Goal: Task Accomplishment & Management: Complete application form

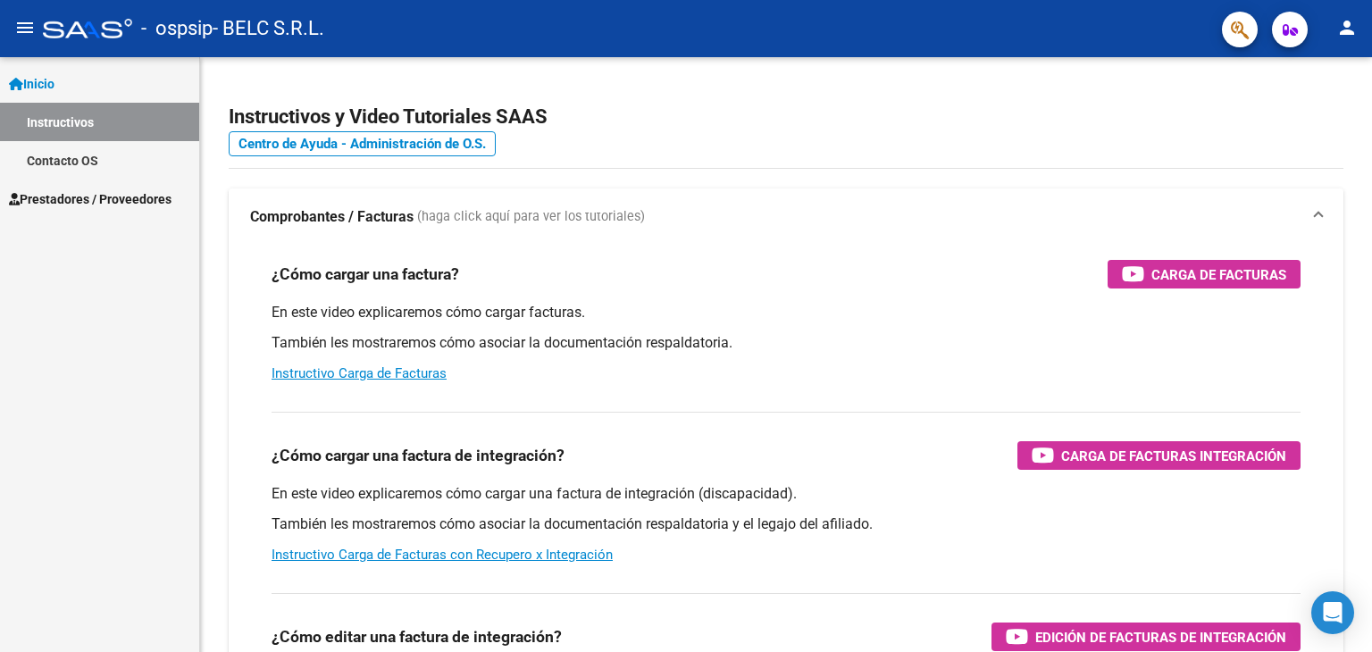
click at [62, 201] on span "Prestadores / Proveedores" at bounding box center [90, 199] width 163 height 20
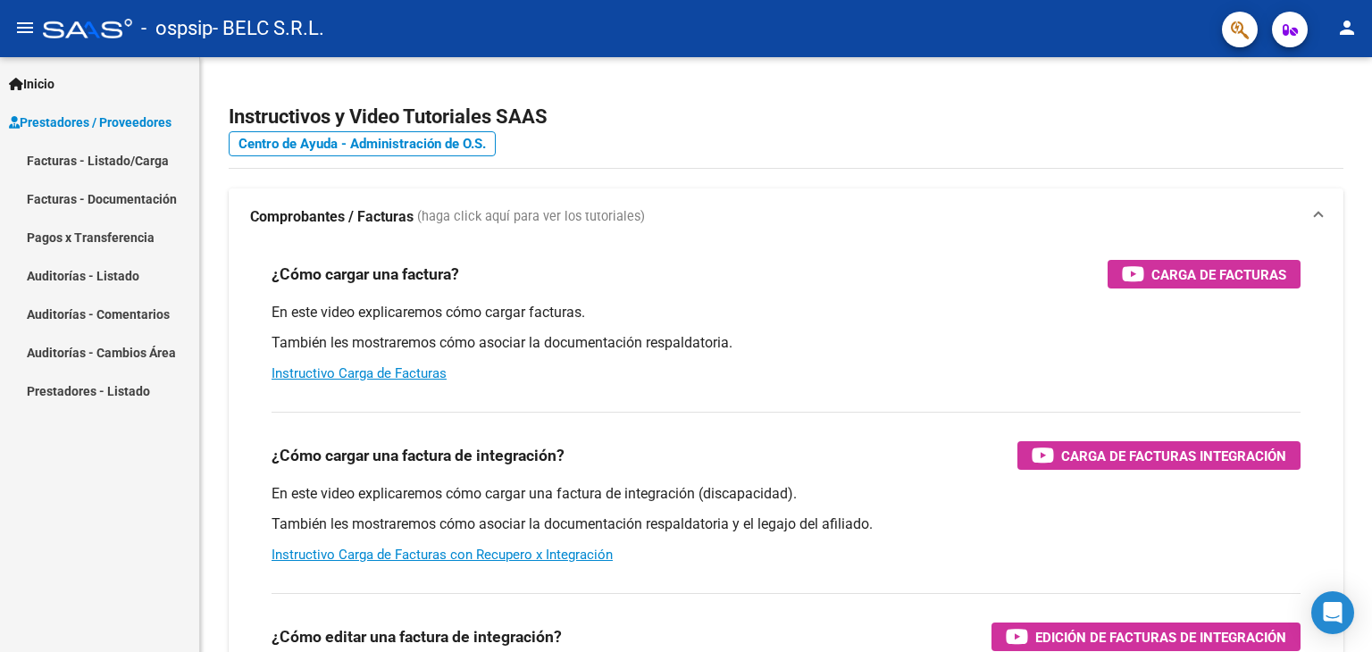
click at [106, 159] on link "Facturas - Listado/Carga" at bounding box center [99, 160] width 199 height 38
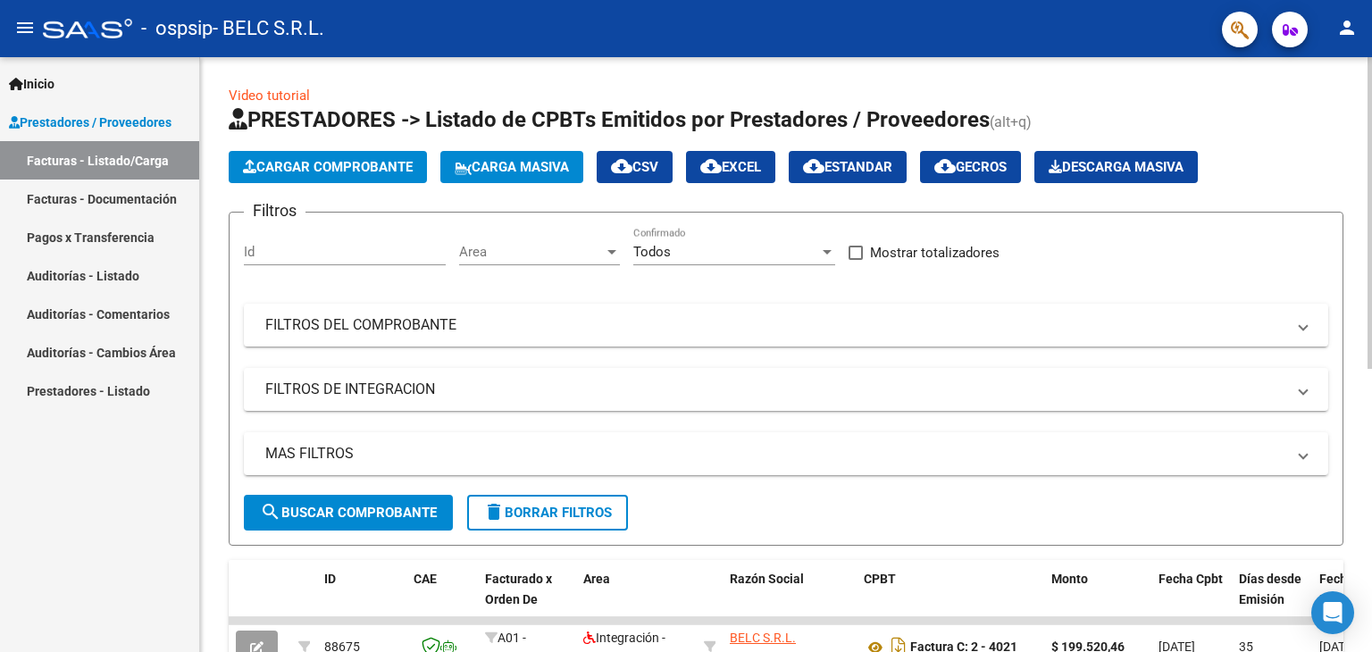
click at [365, 165] on span "Cargar Comprobante" at bounding box center [328, 167] width 170 height 16
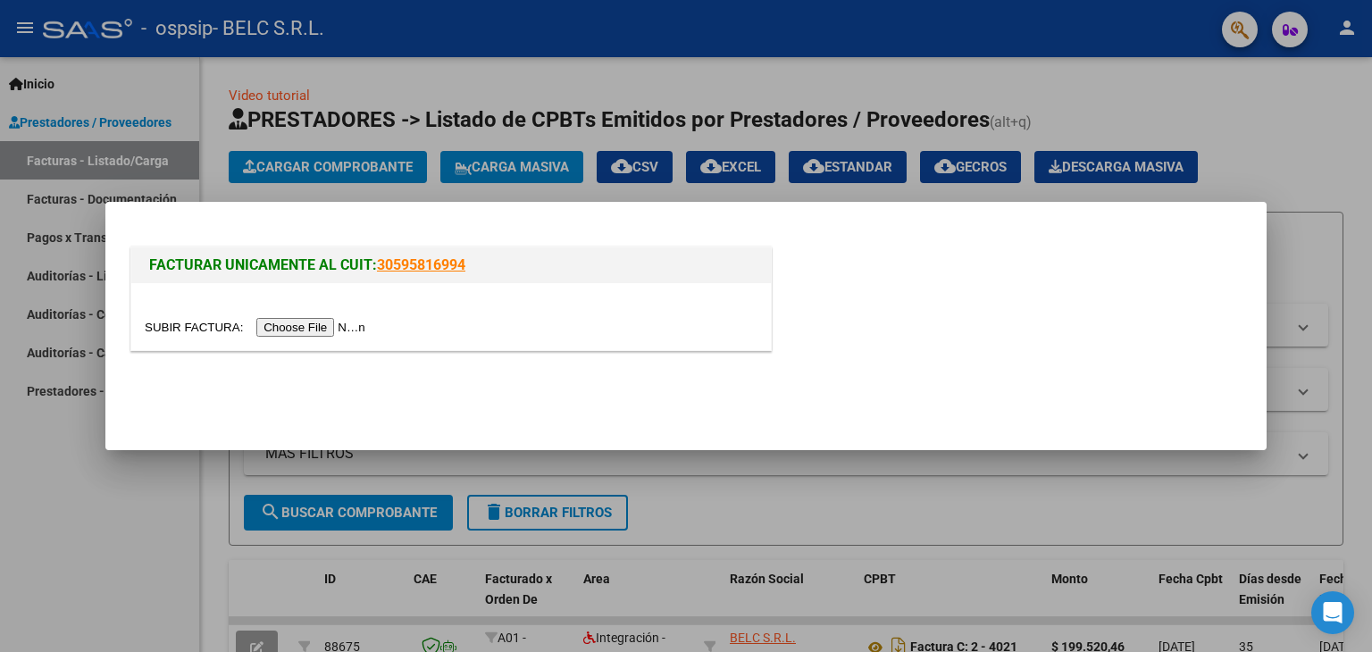
click at [333, 326] on input "file" at bounding box center [258, 327] width 226 height 19
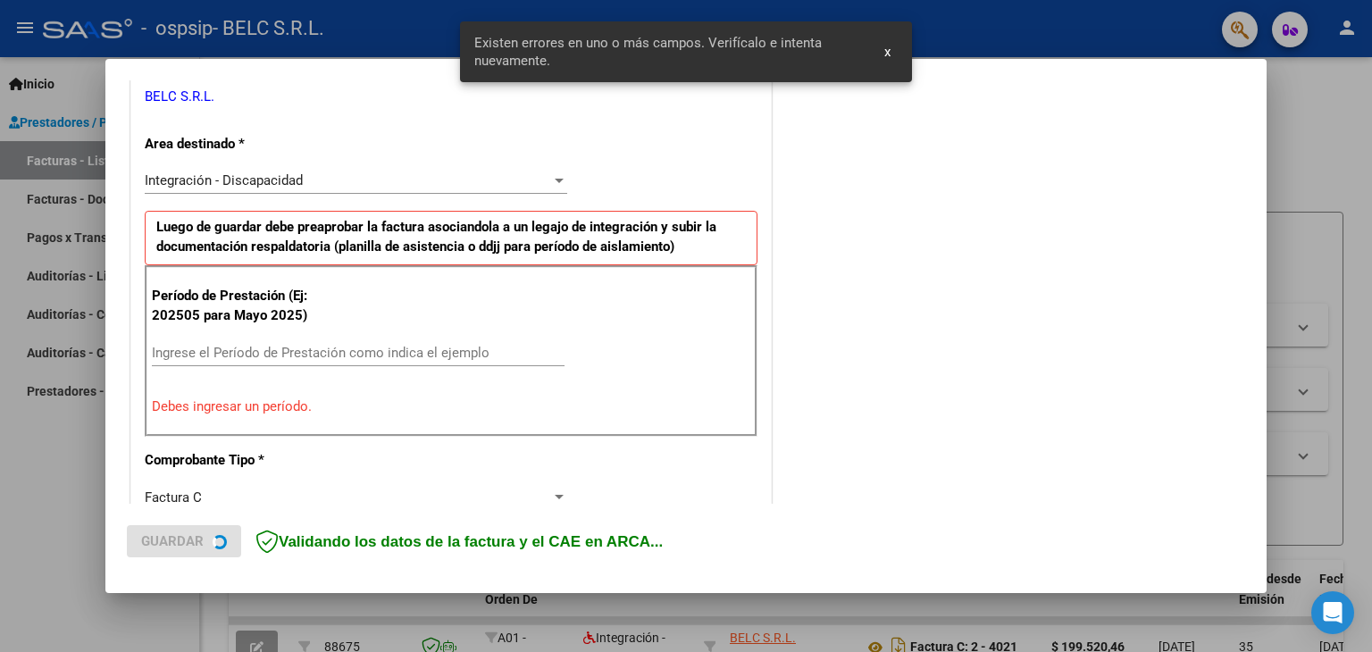
scroll to position [375, 0]
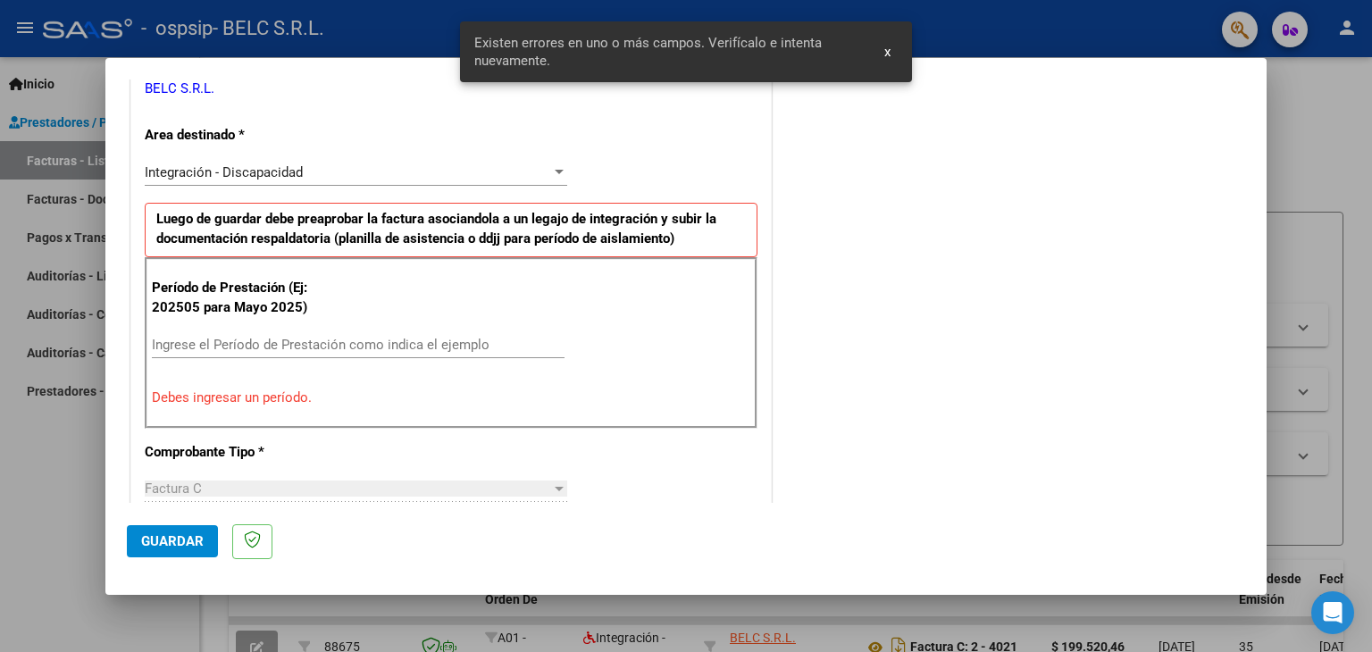
click at [201, 340] on input "Ingrese el Período de Prestación como indica el ejemplo" at bounding box center [358, 345] width 413 height 16
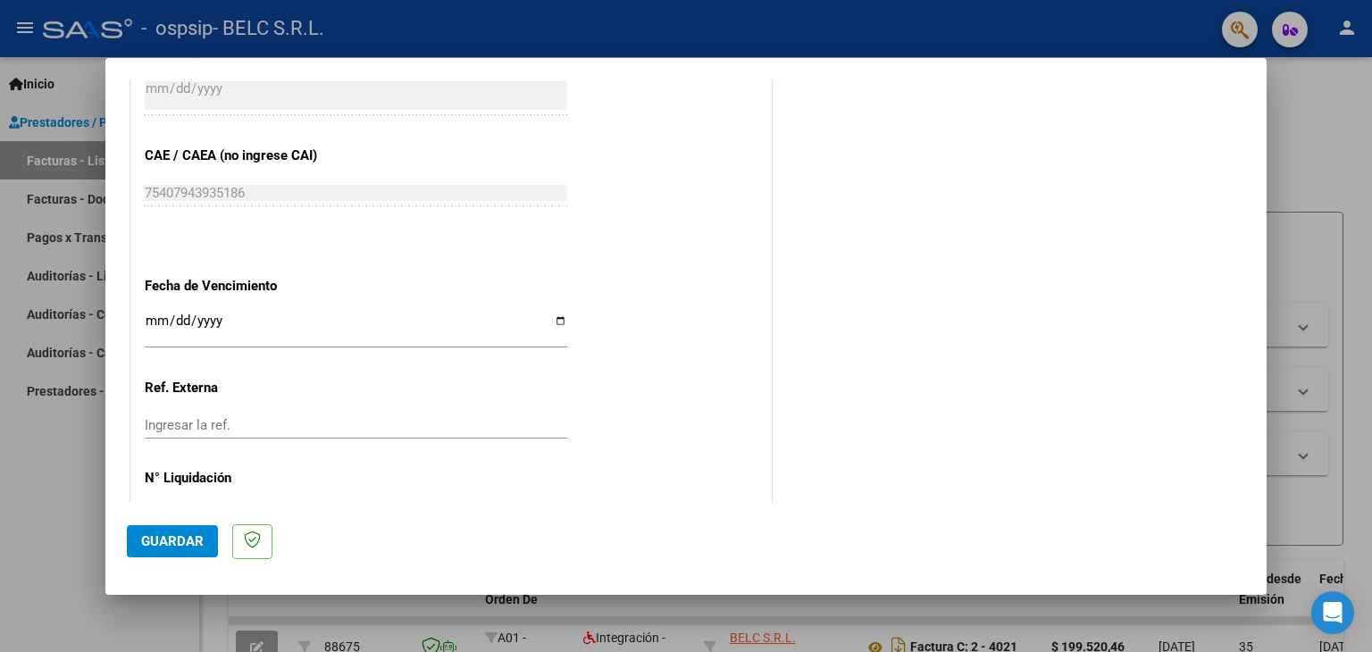
scroll to position [1090, 0]
type input "202509"
click at [551, 313] on input "Ingresar la fecha" at bounding box center [356, 326] width 423 height 29
type input "[DATE]"
click at [189, 545] on span "Guardar" at bounding box center [172, 541] width 63 height 16
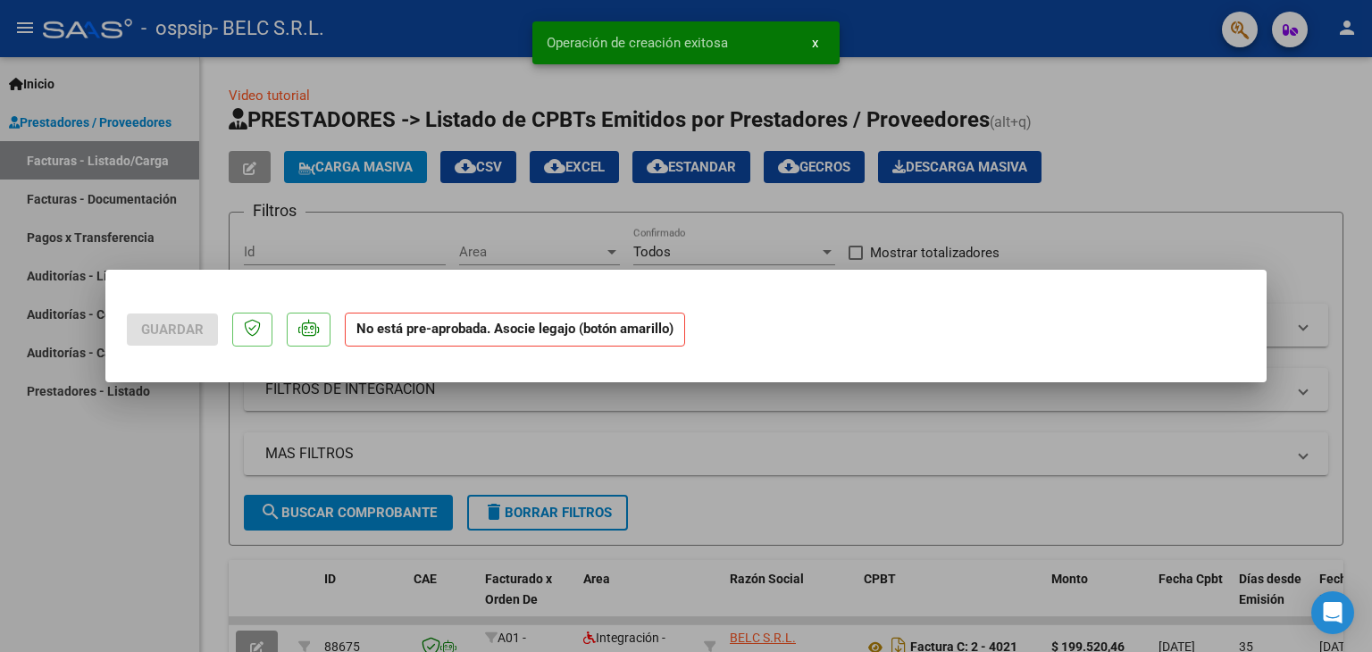
scroll to position [0, 0]
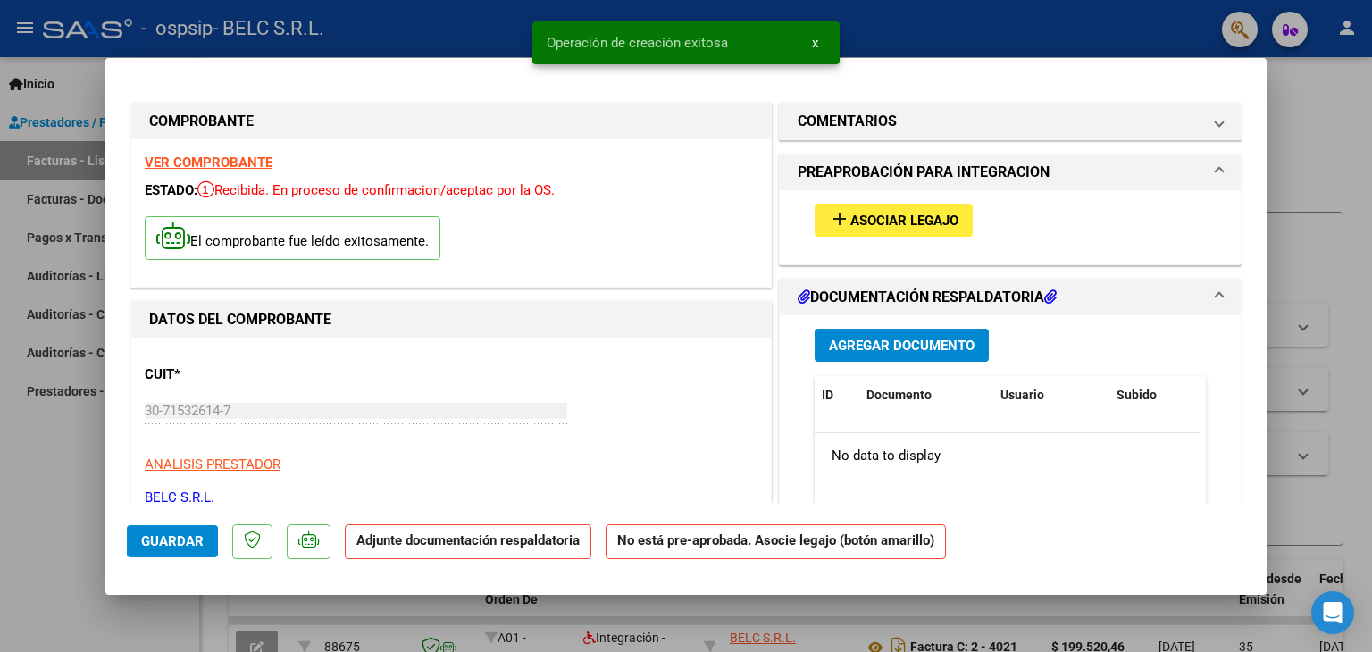
click at [894, 223] on span "Asociar Legajo" at bounding box center [905, 221] width 108 height 16
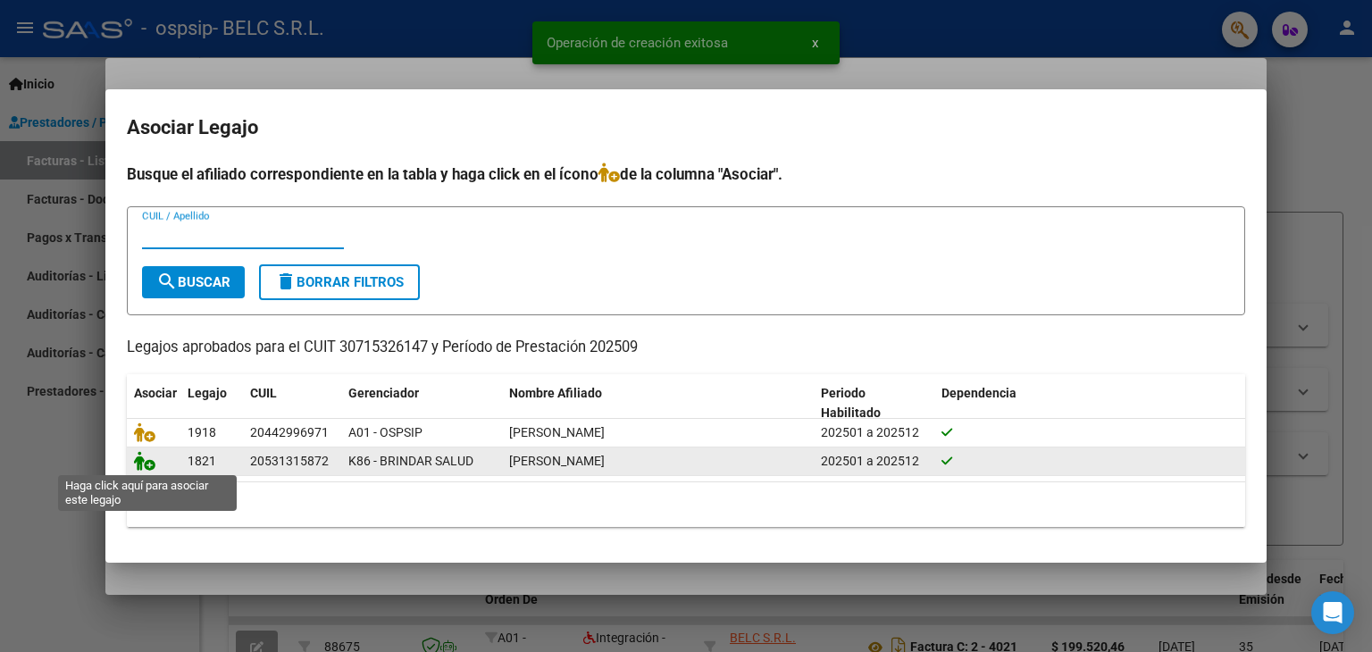
click at [141, 466] on icon at bounding box center [144, 461] width 21 height 20
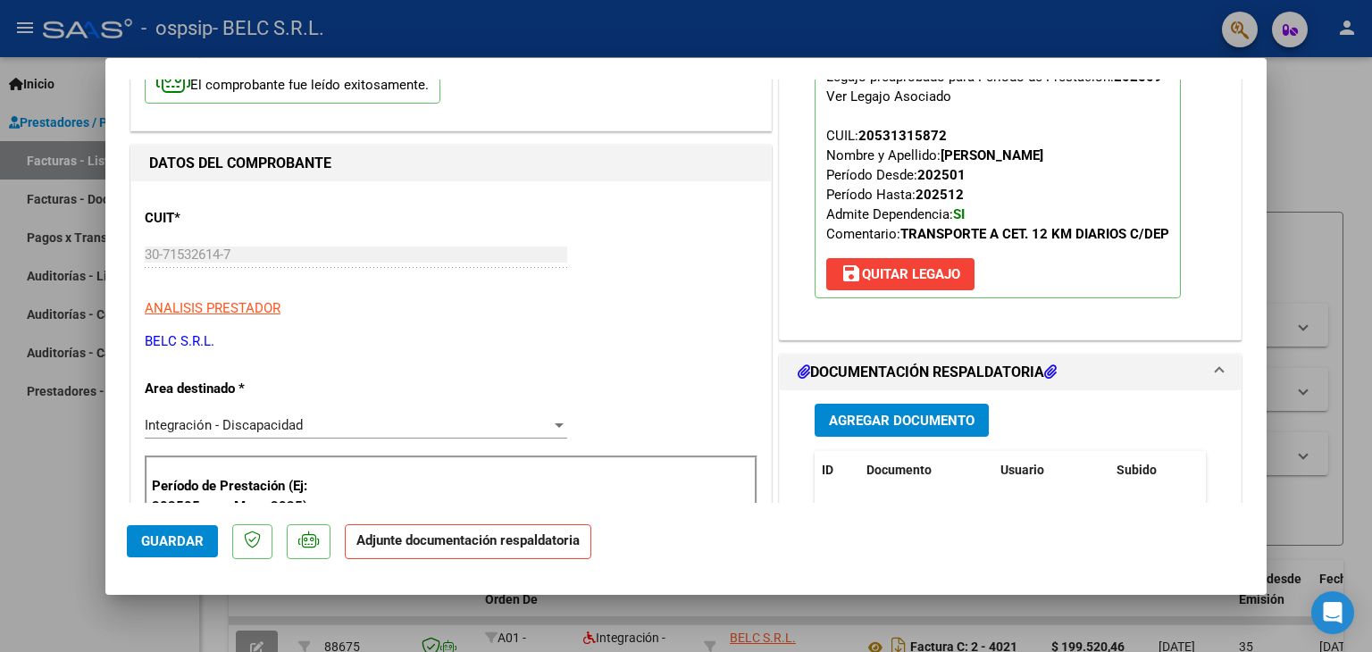
scroll to position [357, 0]
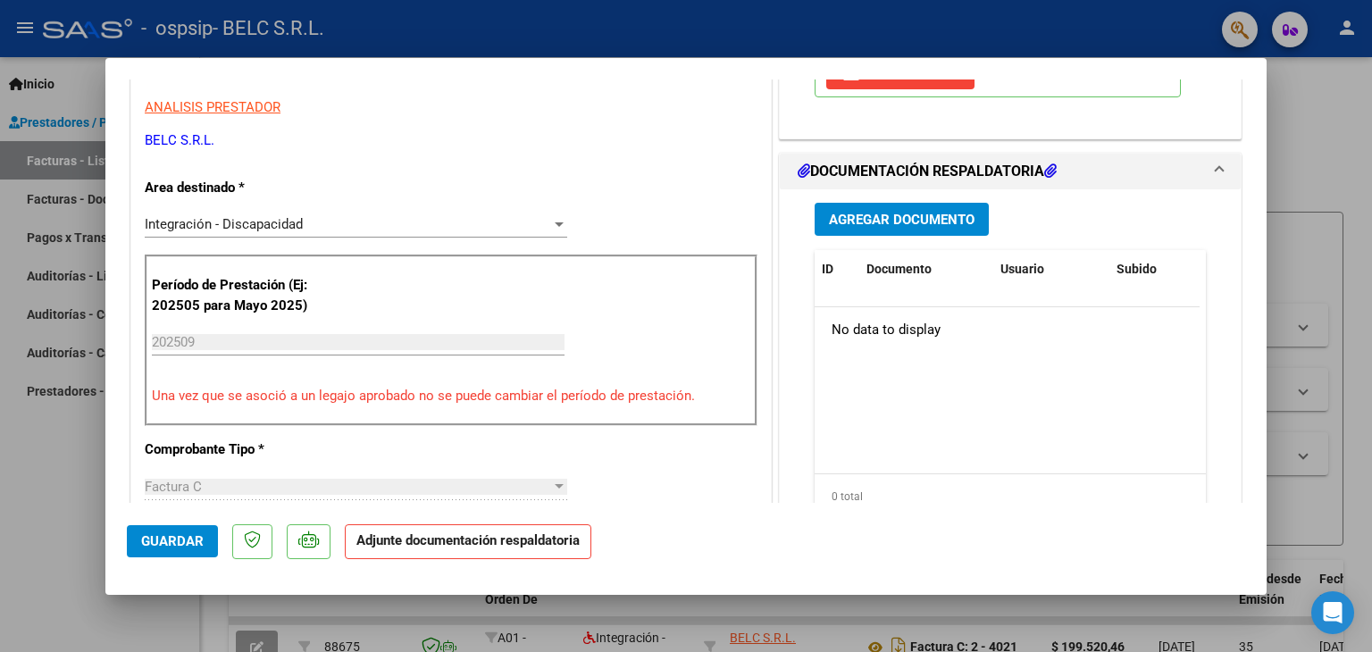
click at [913, 215] on span "Agregar Documento" at bounding box center [902, 220] width 146 height 16
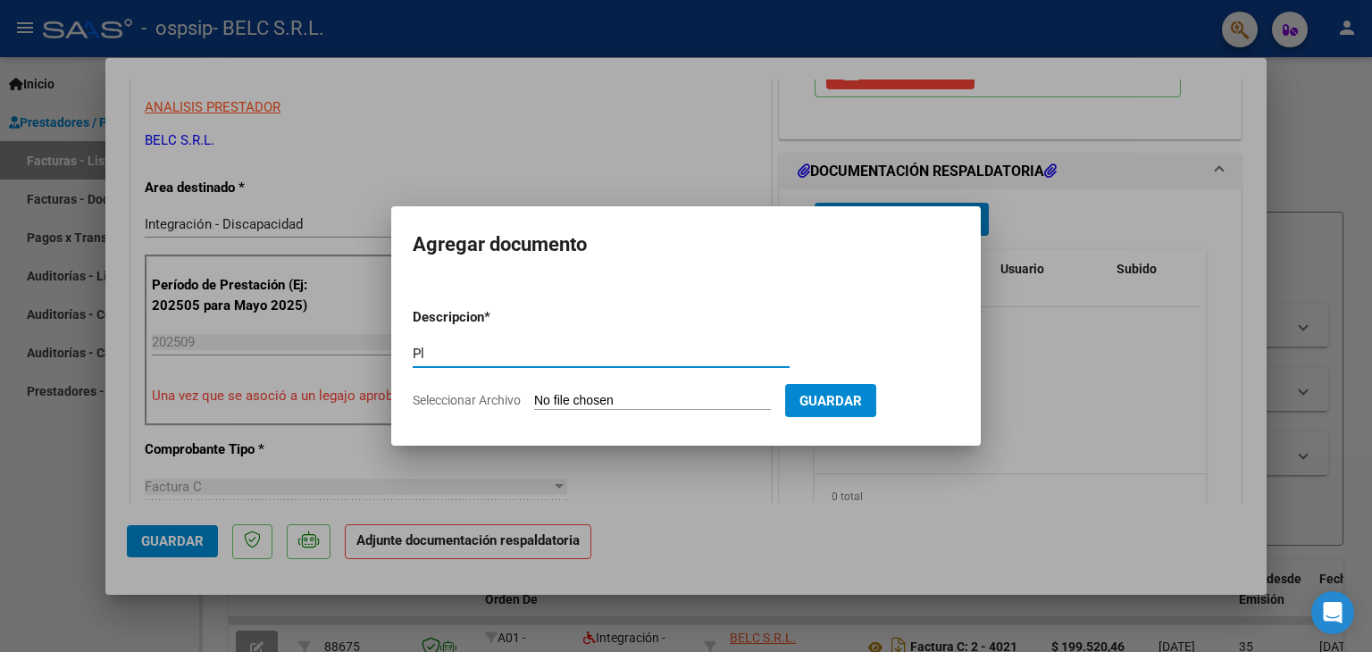
type input "P"
type input "Autorizacion"
click at [594, 393] on input "Seleccionar Archivo" at bounding box center [652, 401] width 237 height 17
type input "C:\fakepath\Aut Dutto.pdf"
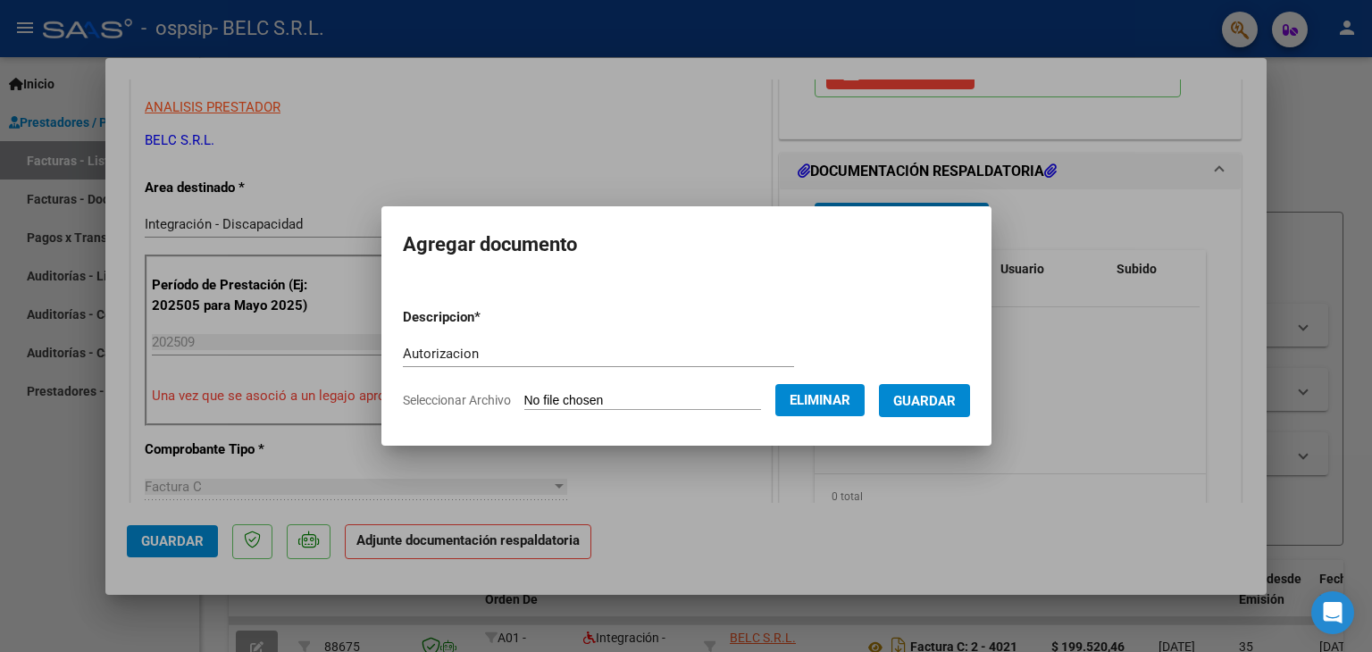
click at [940, 395] on span "Guardar" at bounding box center [925, 401] width 63 height 16
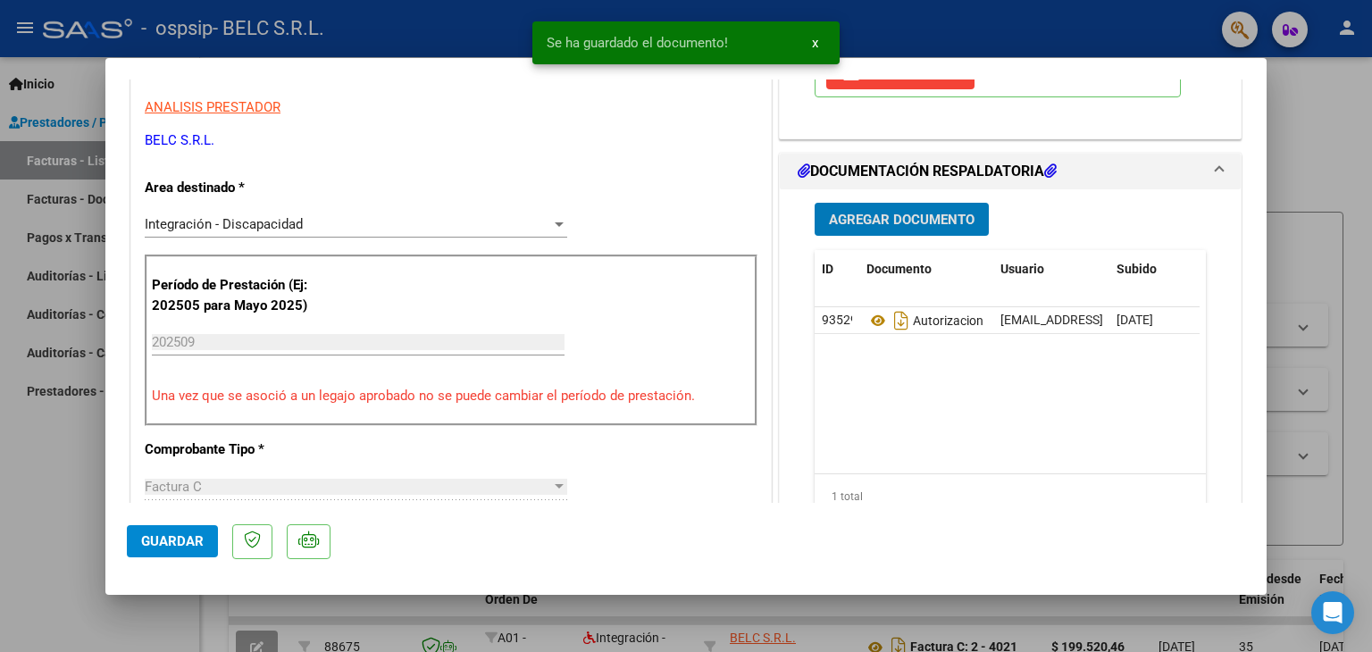
click at [915, 217] on span "Agregar Documento" at bounding box center [902, 220] width 146 height 16
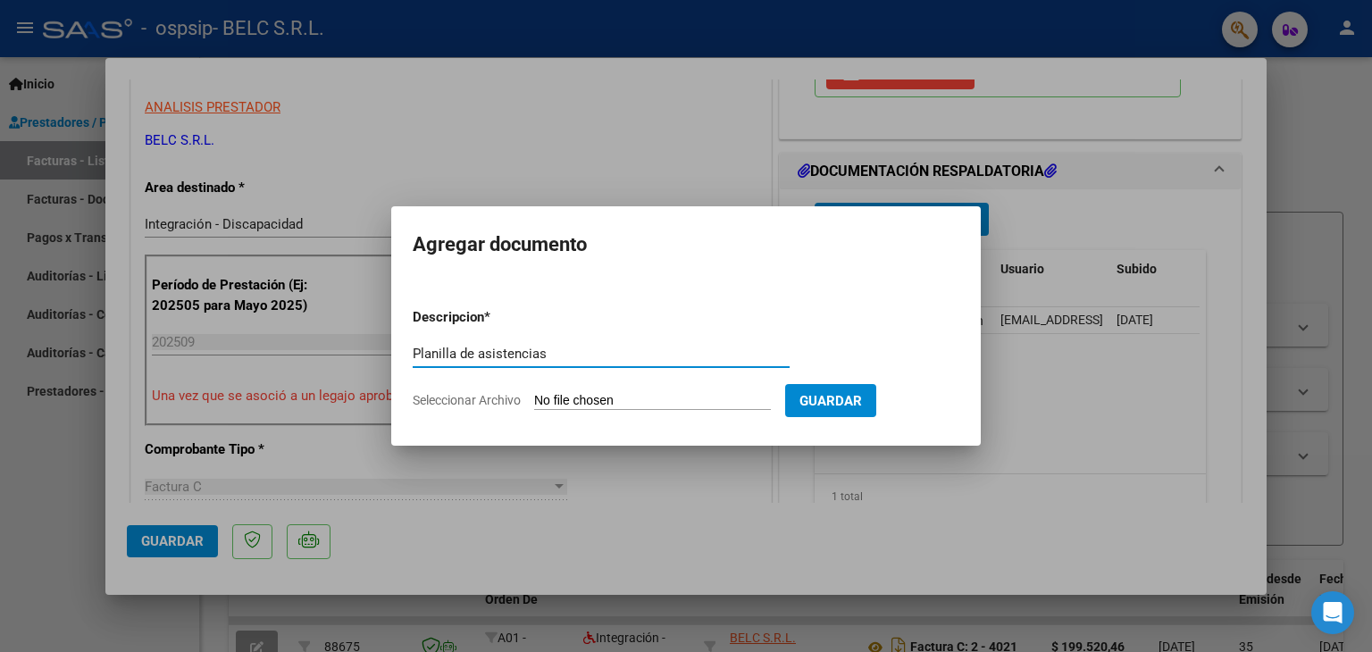
type input "Planilla de asistencias"
click at [573, 398] on input "Seleccionar Archivo" at bounding box center [652, 401] width 237 height 17
type input "C:\fakepath\Planilla Dutto.pdf"
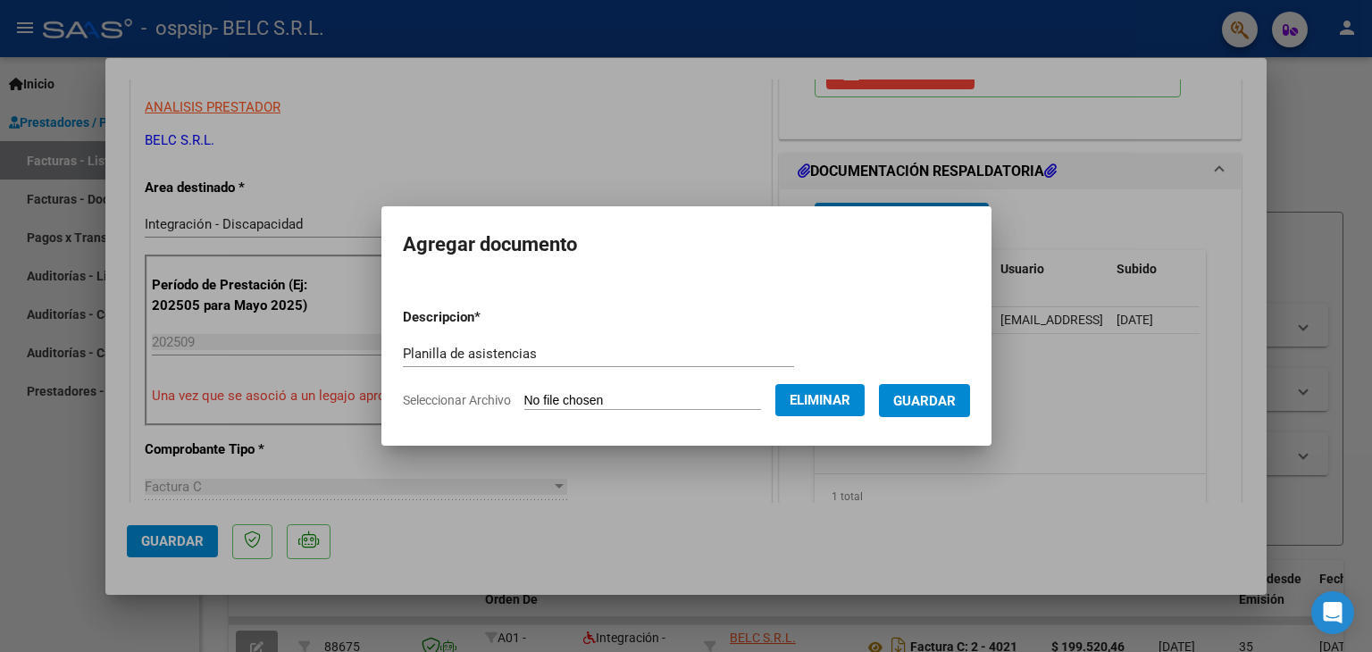
click at [946, 394] on span "Guardar" at bounding box center [925, 401] width 63 height 16
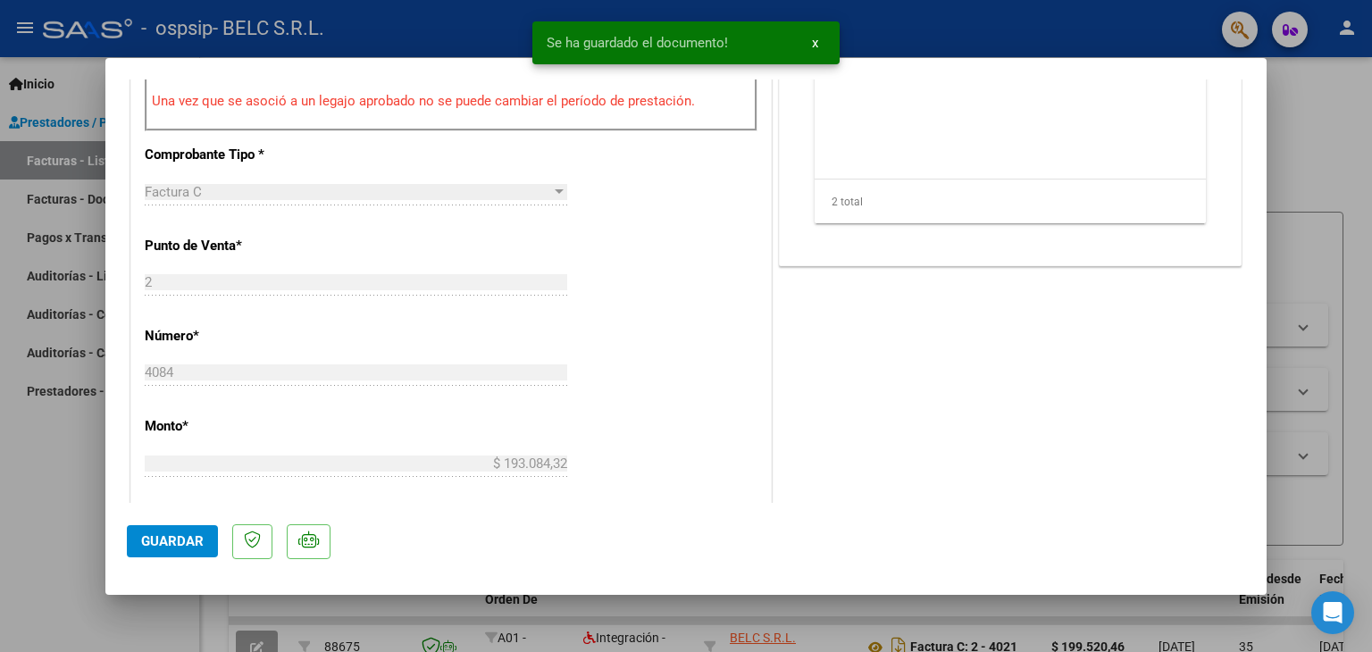
scroll to position [804, 0]
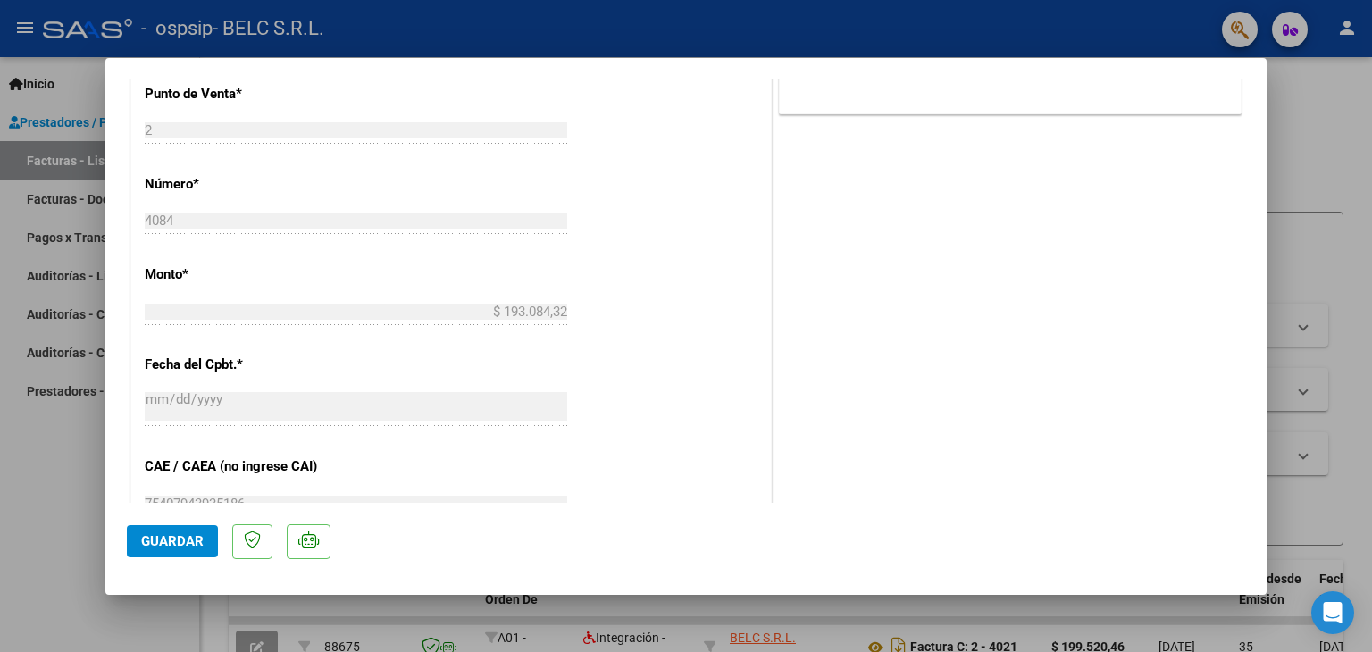
click at [189, 541] on span "Guardar" at bounding box center [172, 541] width 63 height 16
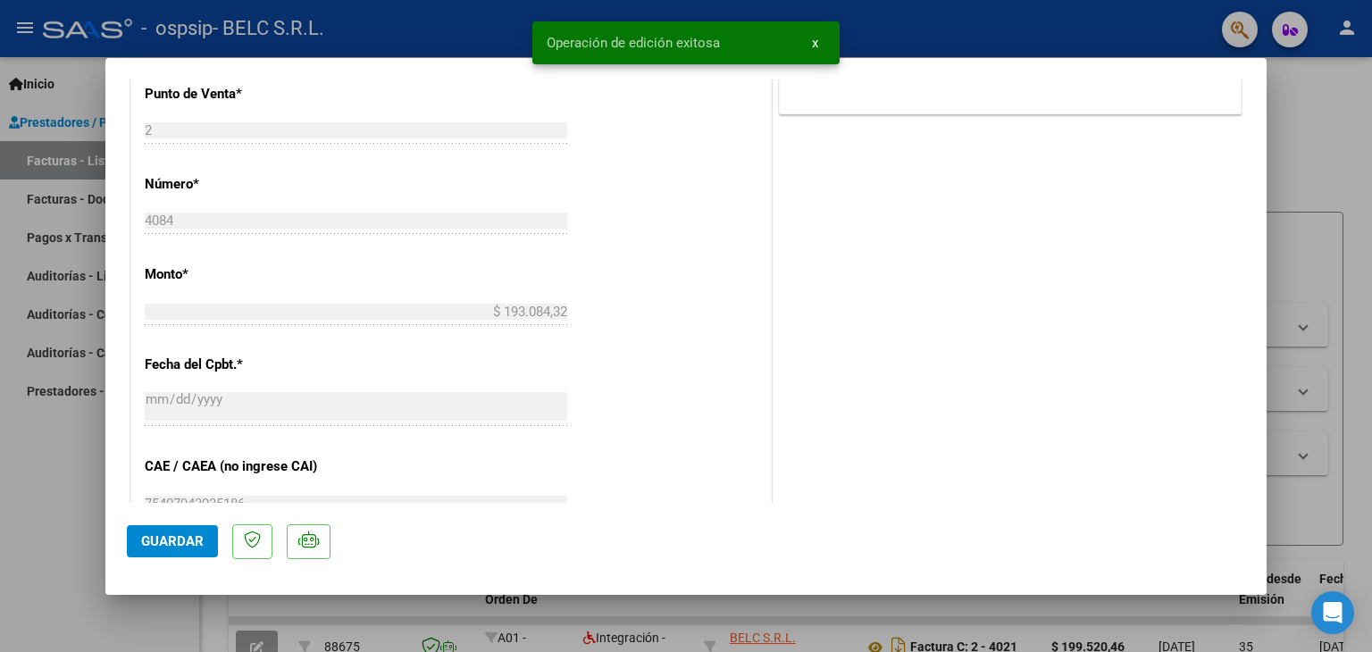
click at [1330, 246] on div at bounding box center [686, 326] width 1372 height 652
type input "$ 0,00"
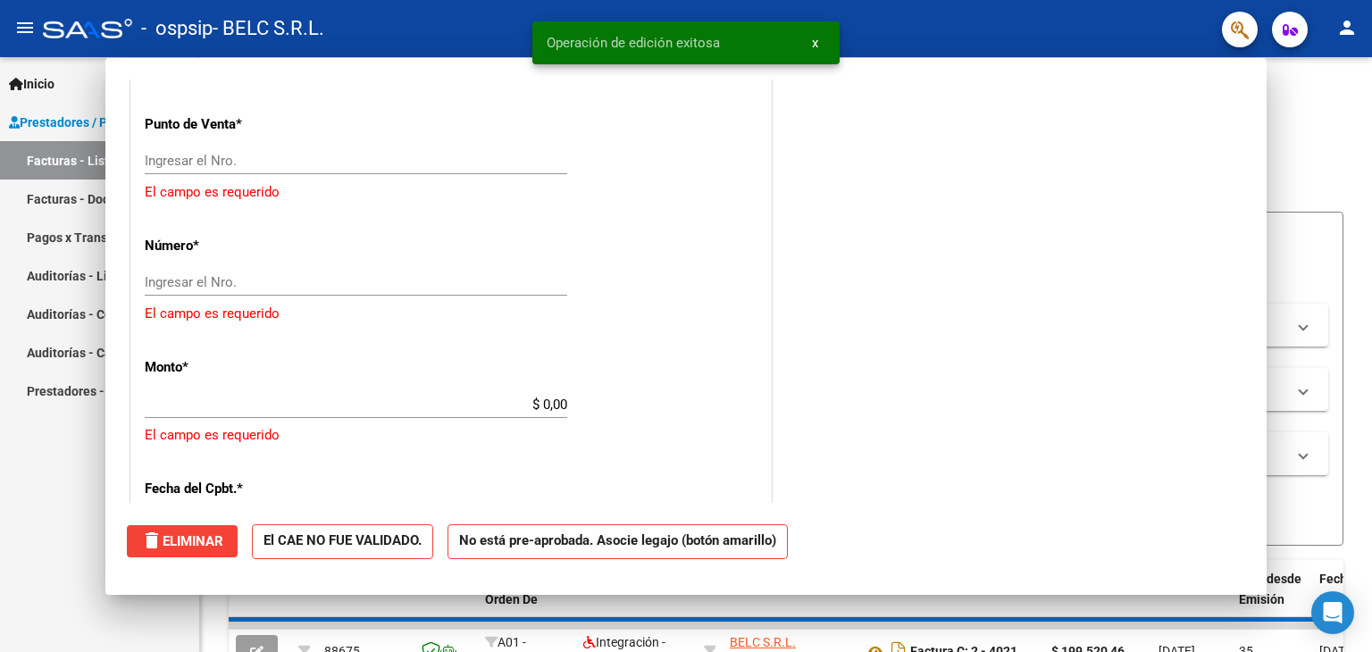
scroll to position [0, 0]
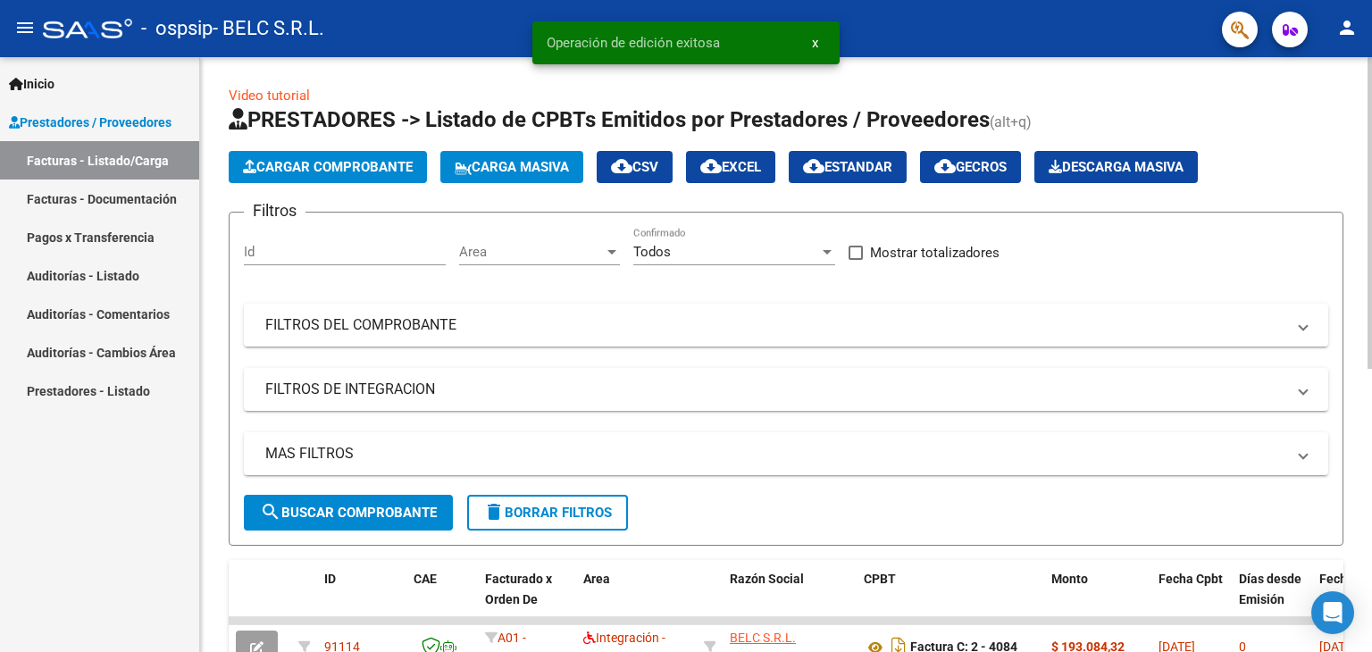
click at [320, 172] on span "Cargar Comprobante" at bounding box center [328, 167] width 170 height 16
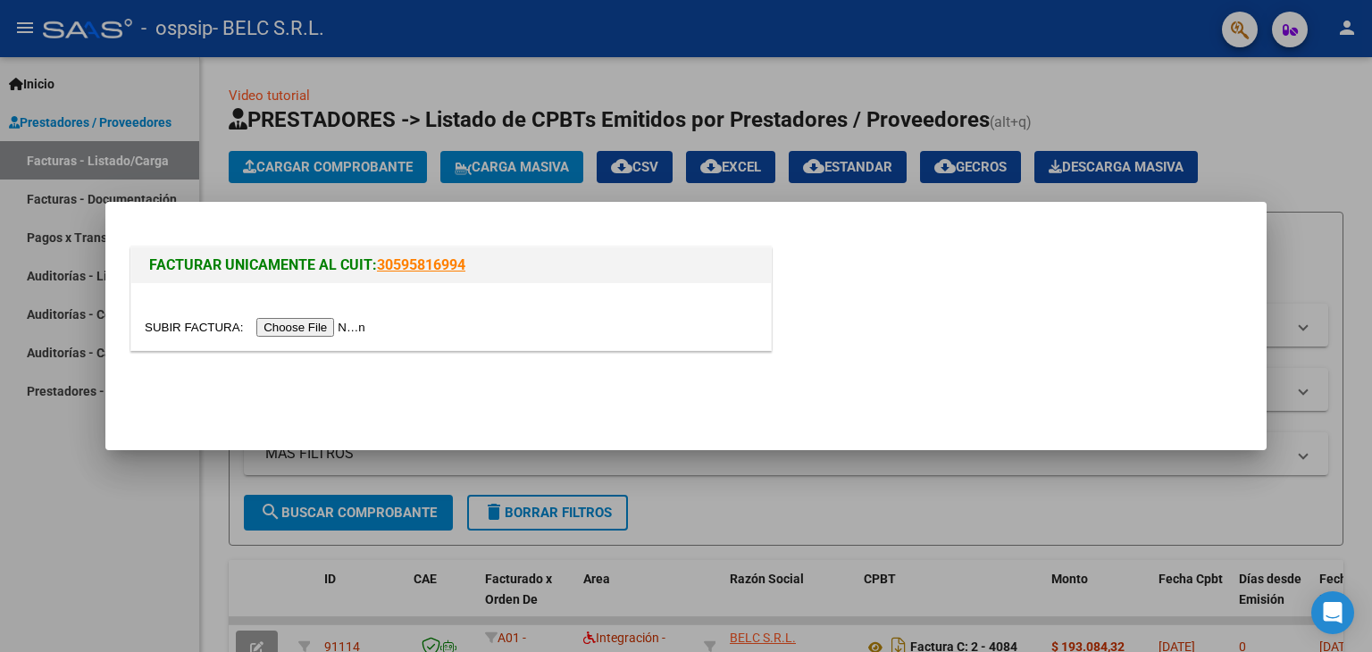
click at [315, 326] on input "file" at bounding box center [258, 327] width 226 height 19
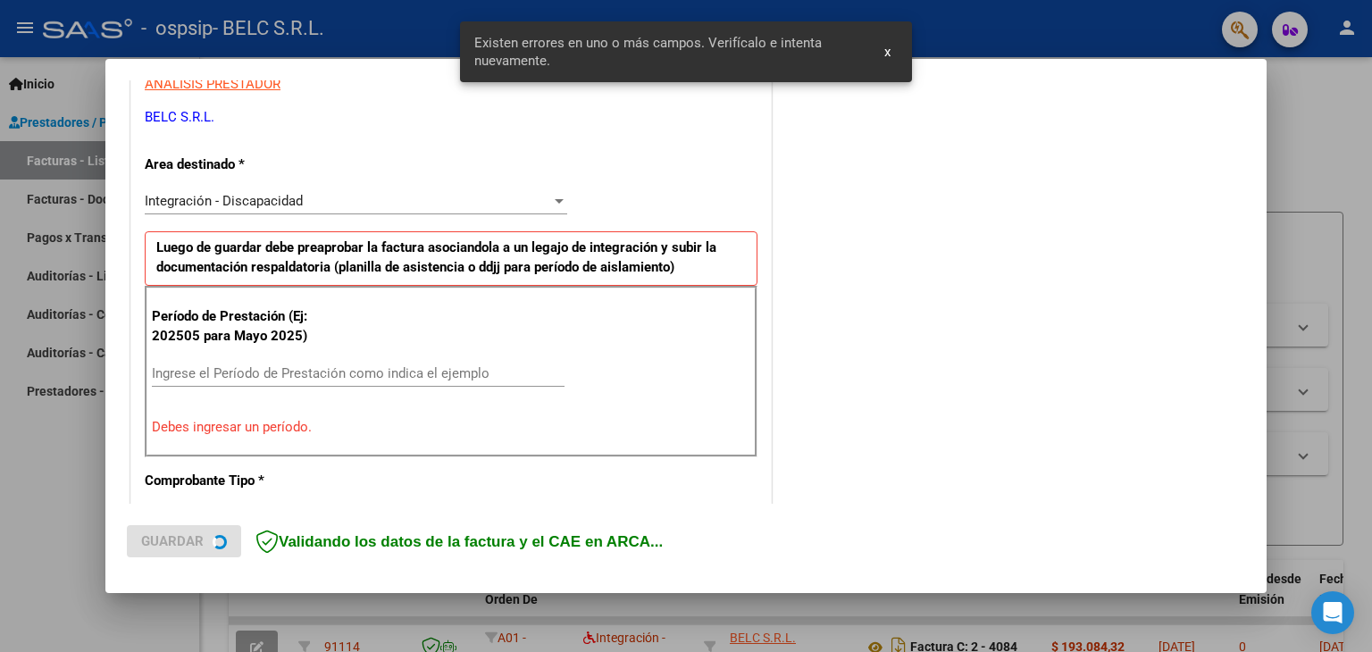
scroll to position [375, 0]
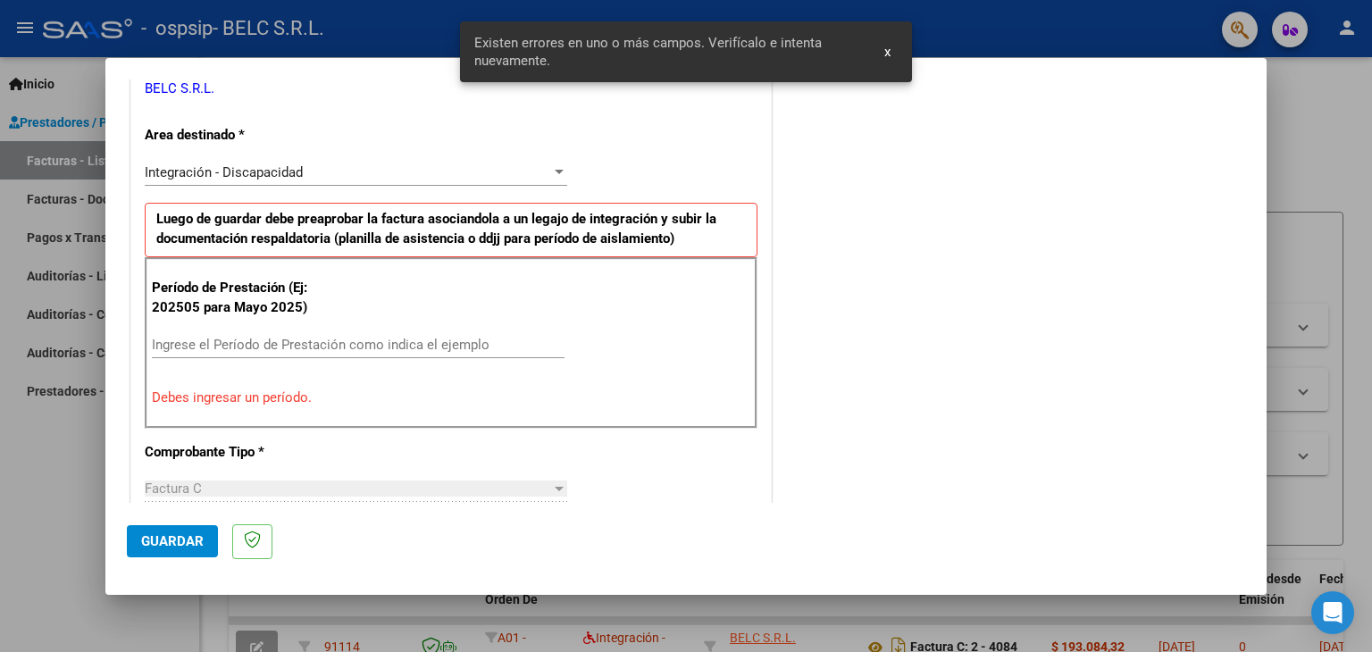
click at [183, 338] on input "Ingrese el Período de Prestación como indica el ejemplo" at bounding box center [358, 345] width 413 height 16
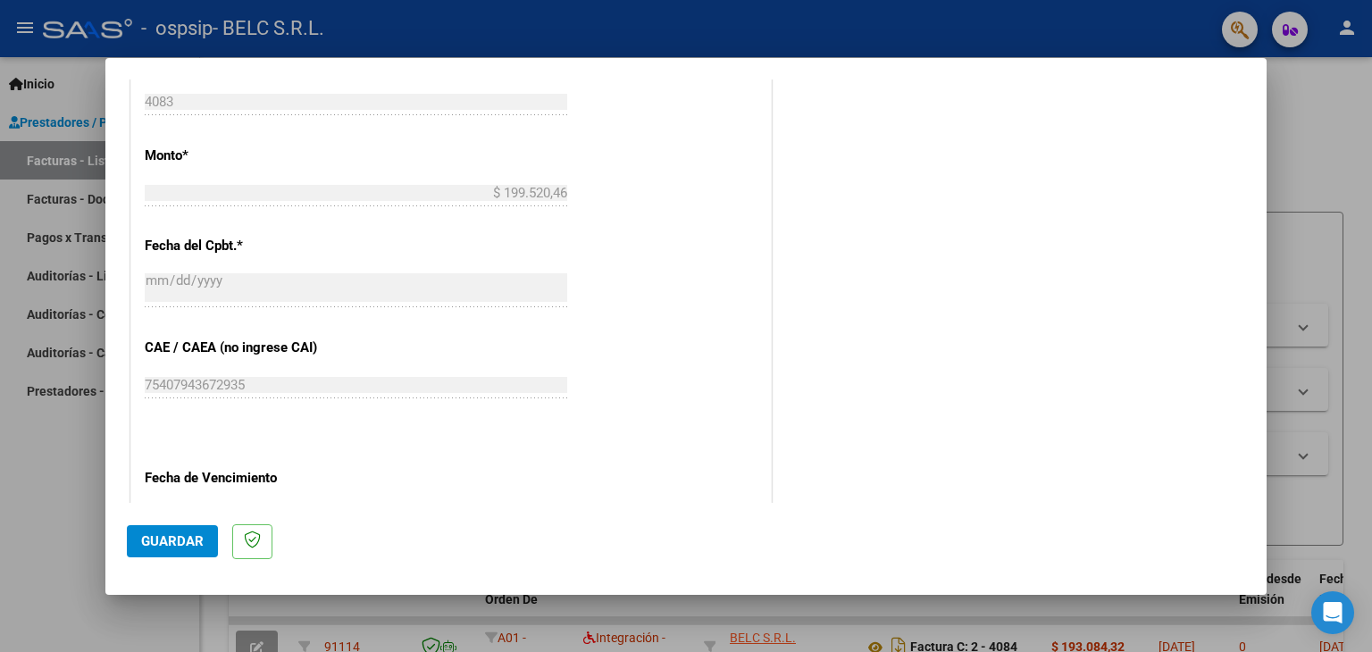
scroll to position [1001, 0]
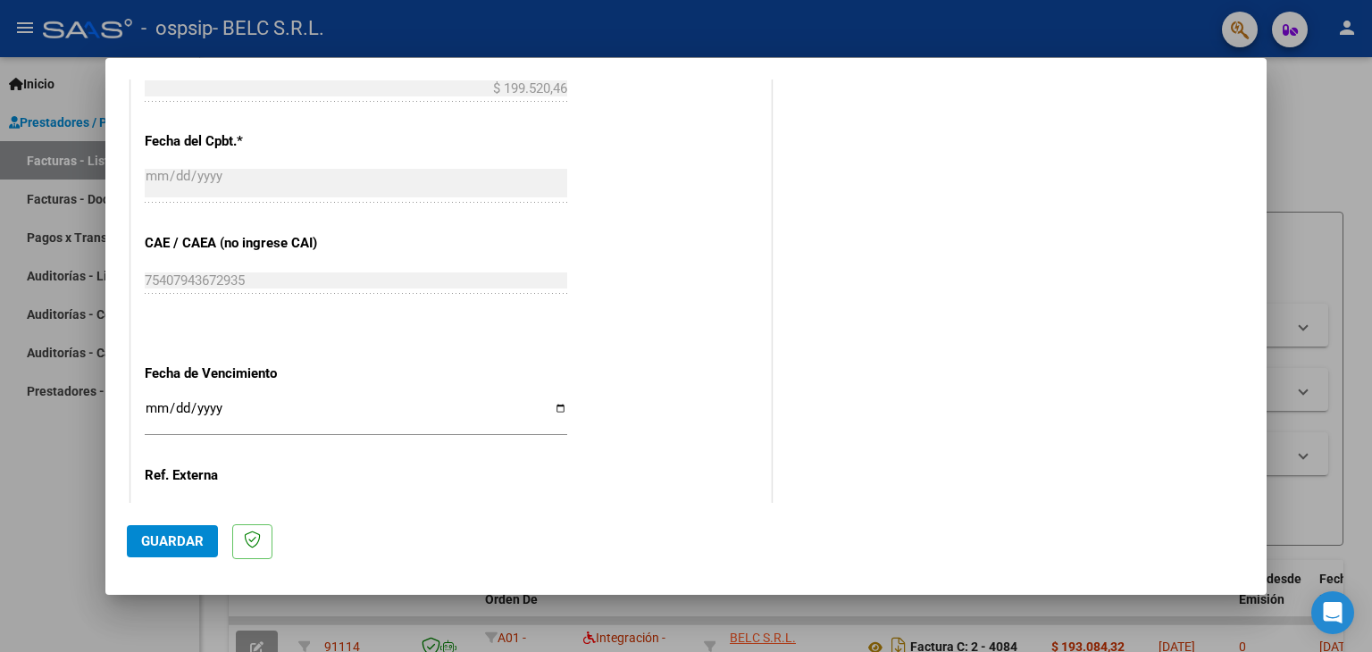
type input "202509"
click at [554, 407] on input "Ingresar la fecha" at bounding box center [356, 415] width 423 height 29
type input "[DATE]"
click at [185, 541] on span "Guardar" at bounding box center [172, 541] width 63 height 16
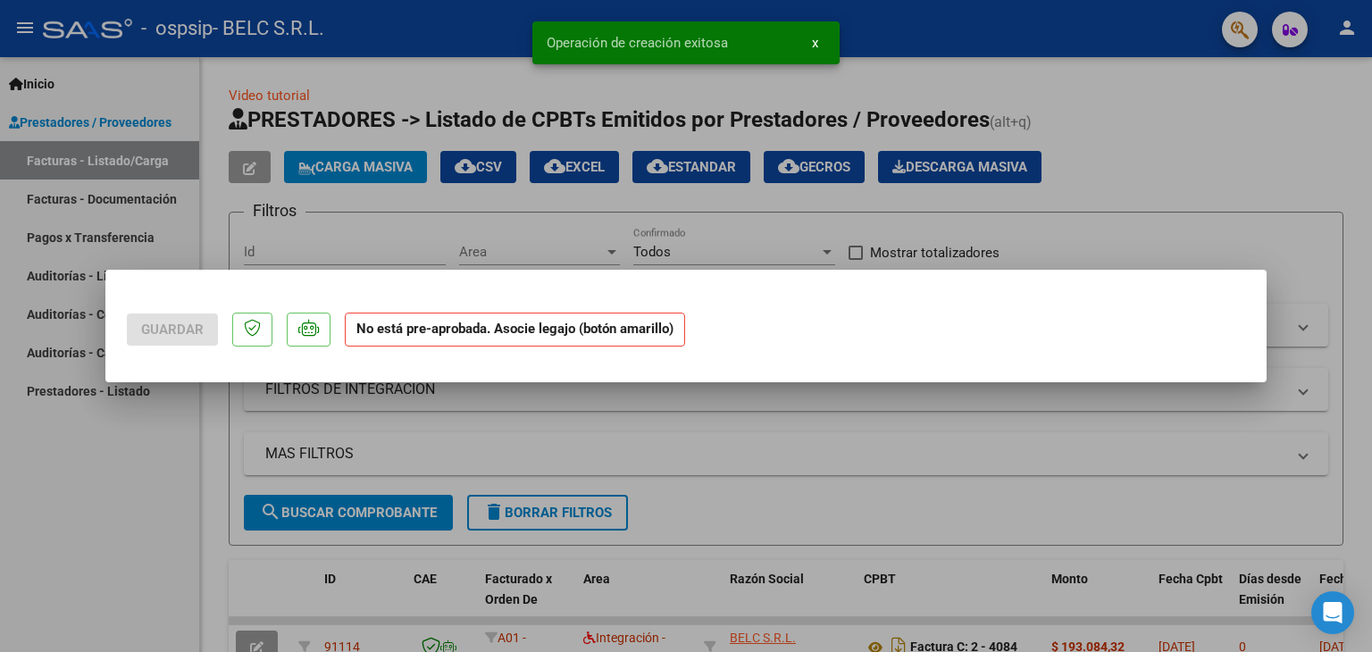
scroll to position [0, 0]
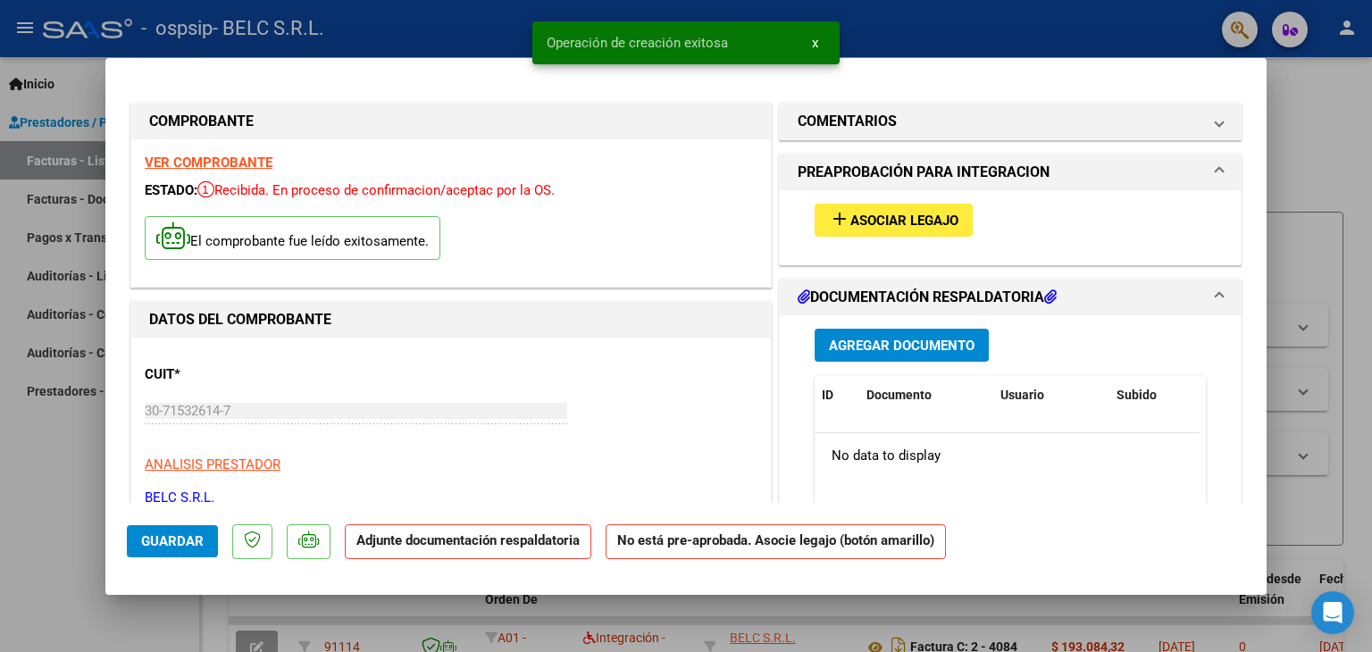
click at [927, 213] on span "Asociar Legajo" at bounding box center [905, 221] width 108 height 16
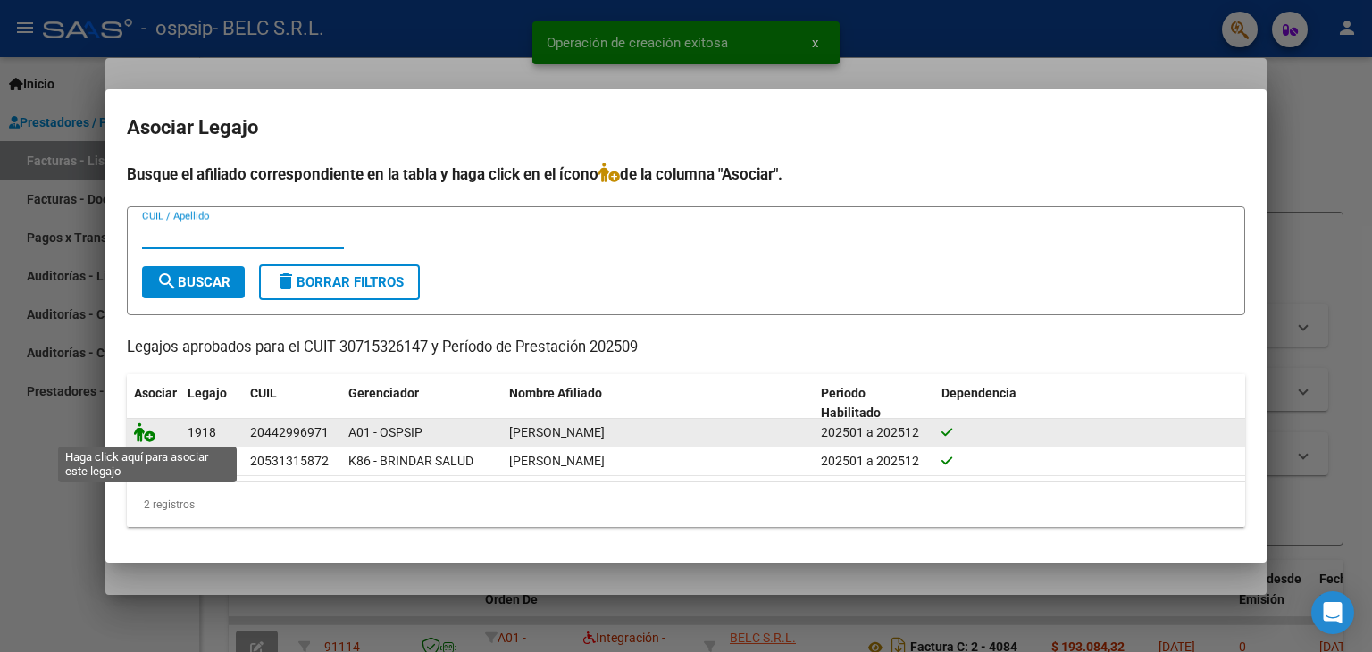
click at [139, 432] on icon at bounding box center [144, 433] width 21 height 20
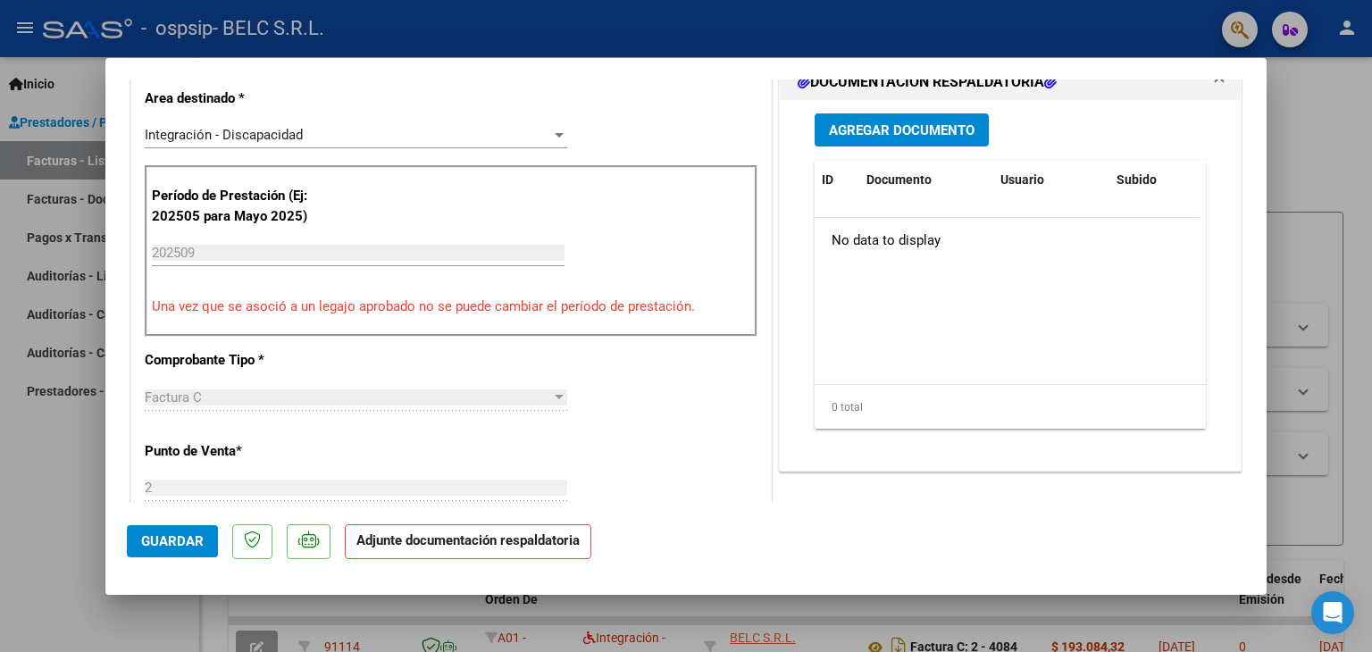
scroll to position [357, 0]
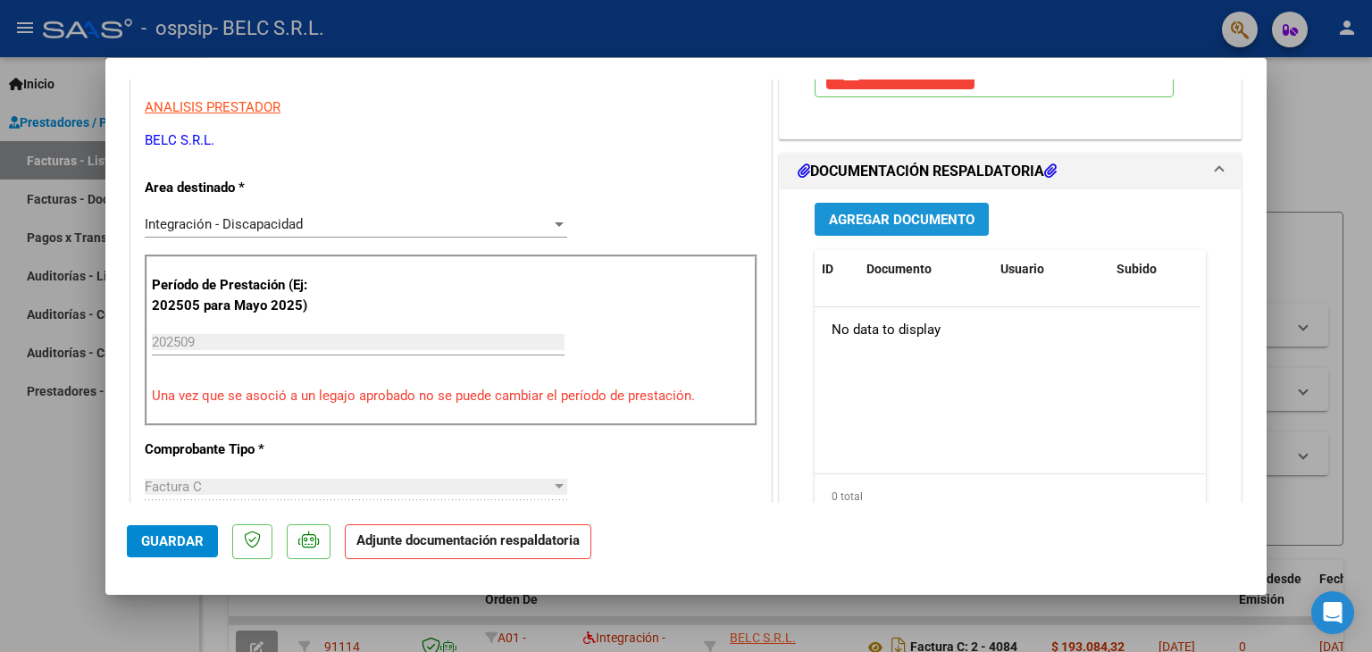
click at [904, 219] on span "Agregar Documento" at bounding box center [902, 220] width 146 height 16
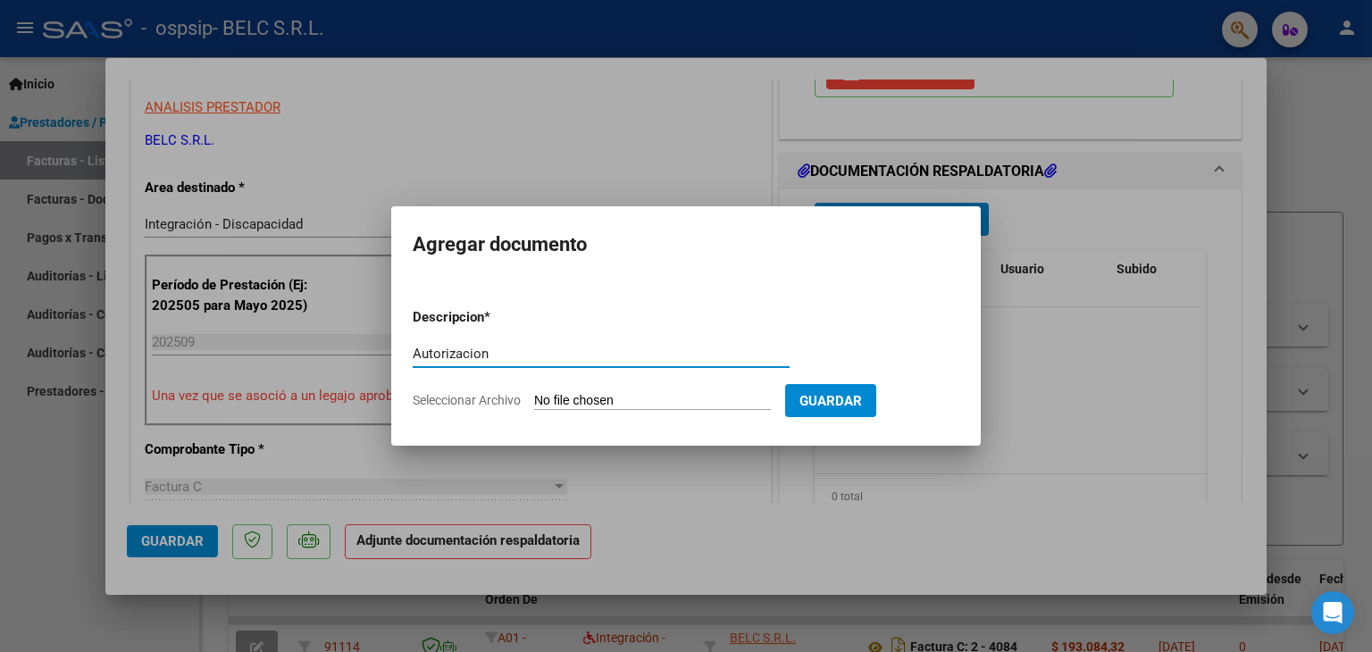
type input "Autorizacion"
click at [609, 396] on input "Seleccionar Archivo" at bounding box center [652, 401] width 237 height 17
type input "C:\fakepath\Aut [PERSON_NAME].pdf"
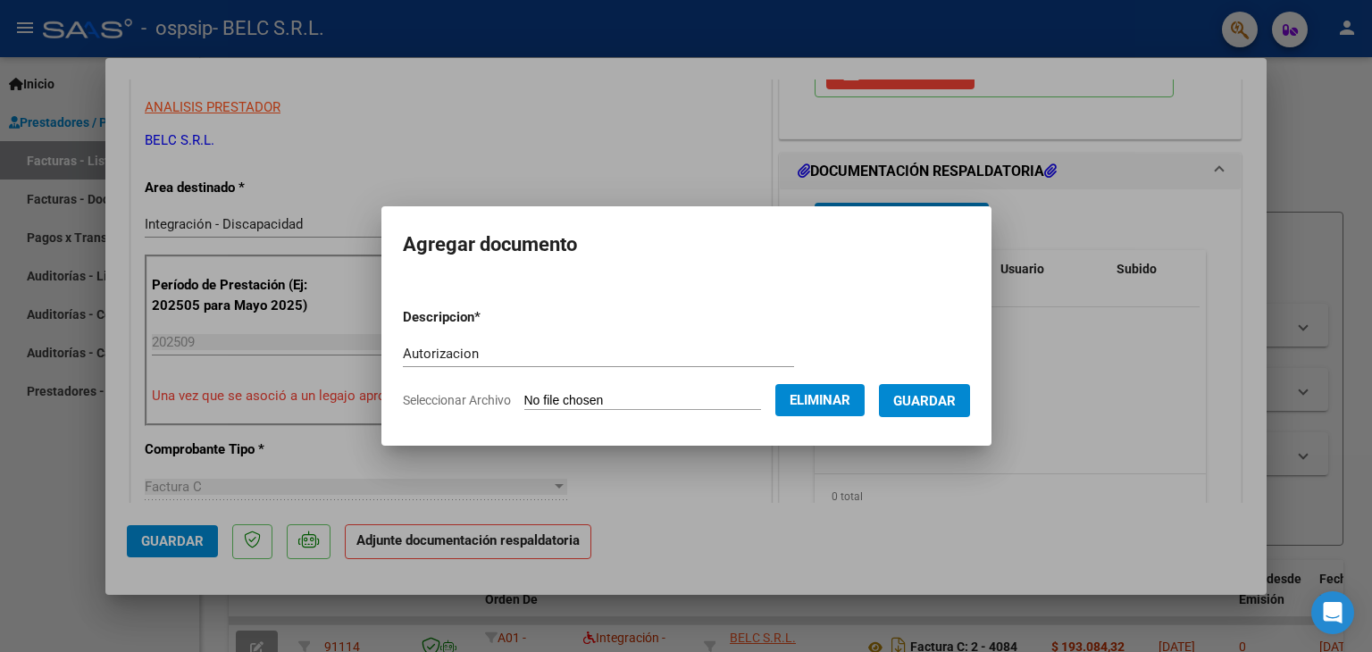
click at [950, 410] on button "Guardar" at bounding box center [924, 400] width 91 height 33
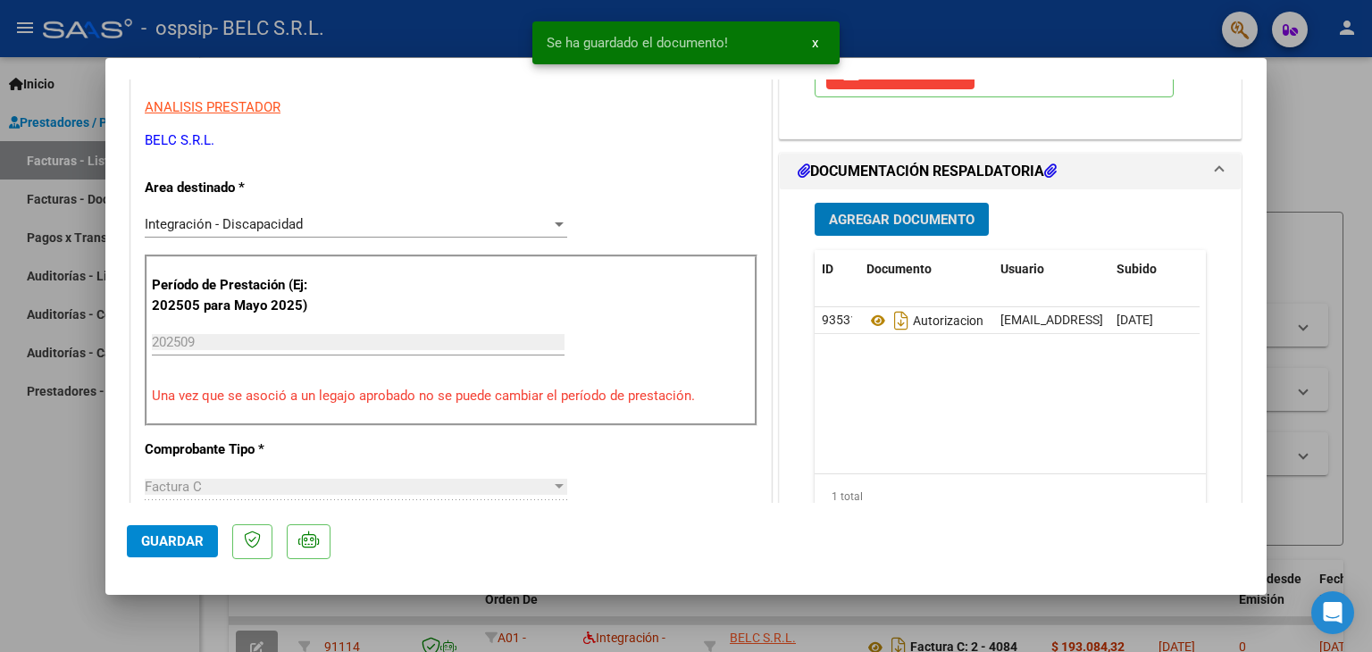
click at [896, 227] on button "Agregar Documento" at bounding box center [902, 219] width 174 height 33
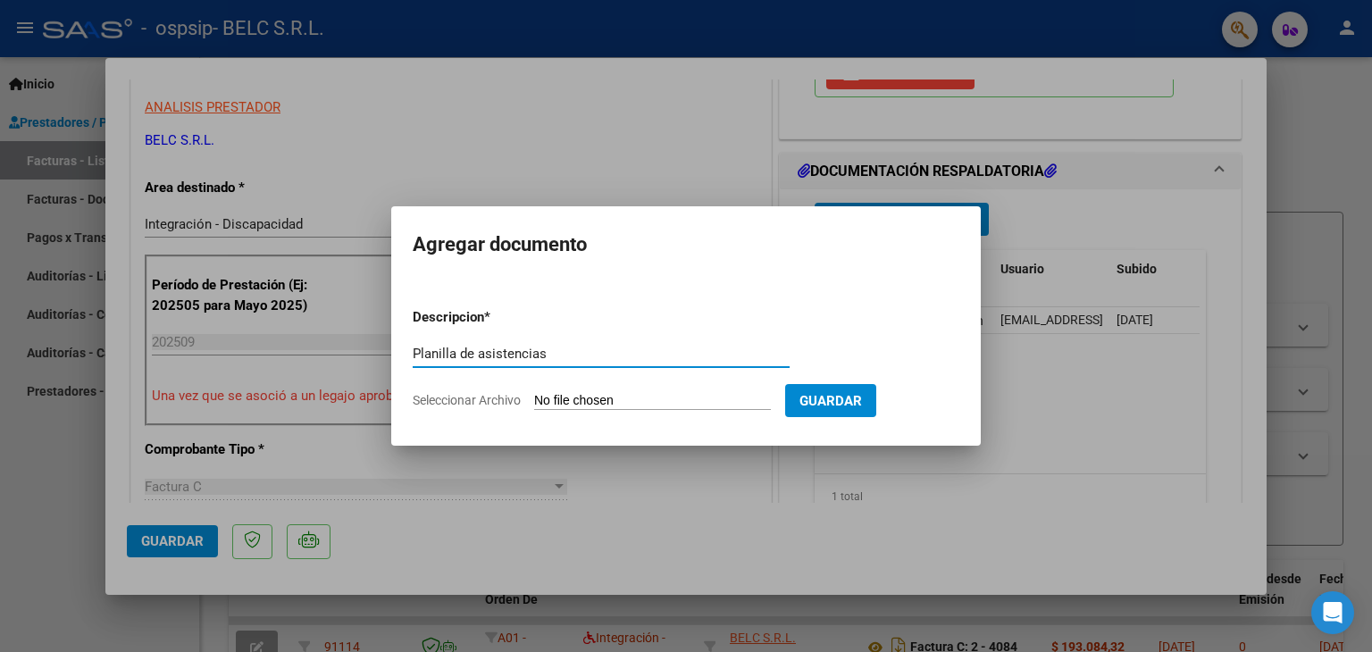
type input "Planilla de asistencias"
click at [596, 402] on input "Seleccionar Archivo" at bounding box center [652, 401] width 237 height 17
type input "C:\fakepath\Planilla [PERSON_NAME].pdf"
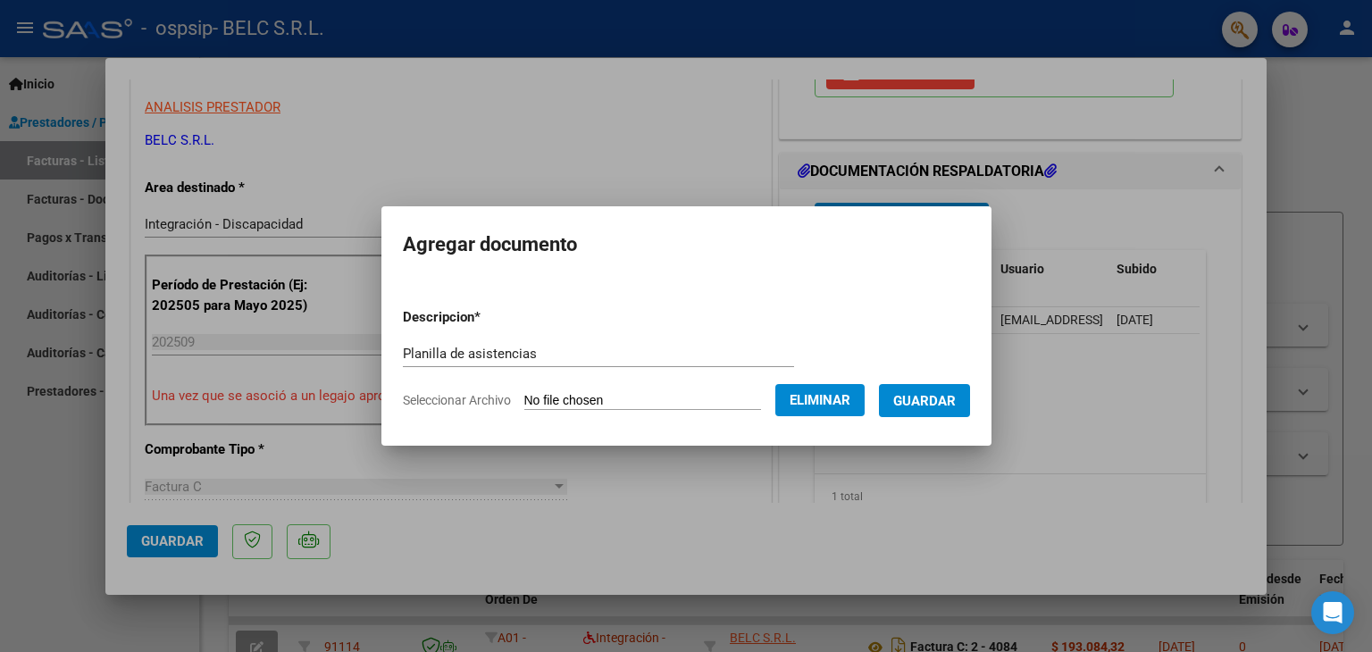
click at [942, 406] on span "Guardar" at bounding box center [925, 401] width 63 height 16
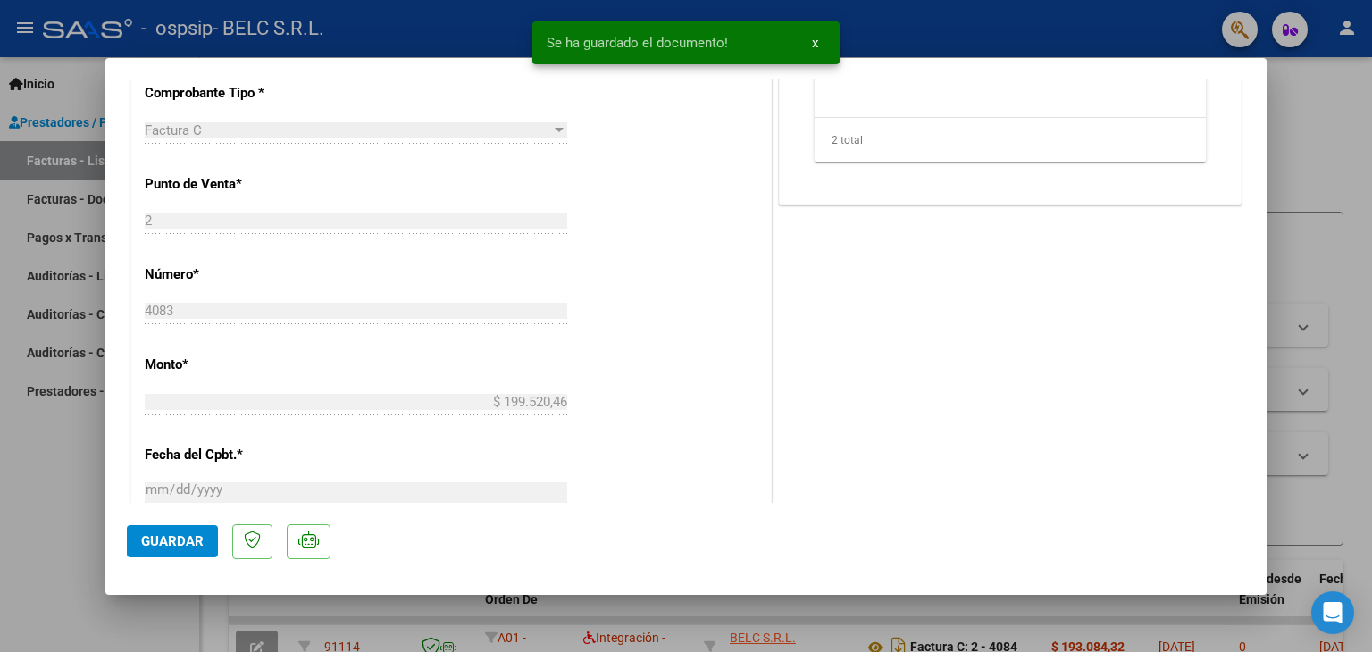
scroll to position [715, 0]
click at [180, 542] on span "Guardar" at bounding box center [172, 541] width 63 height 16
click at [1322, 197] on div at bounding box center [686, 326] width 1372 height 652
type input "$ 0,00"
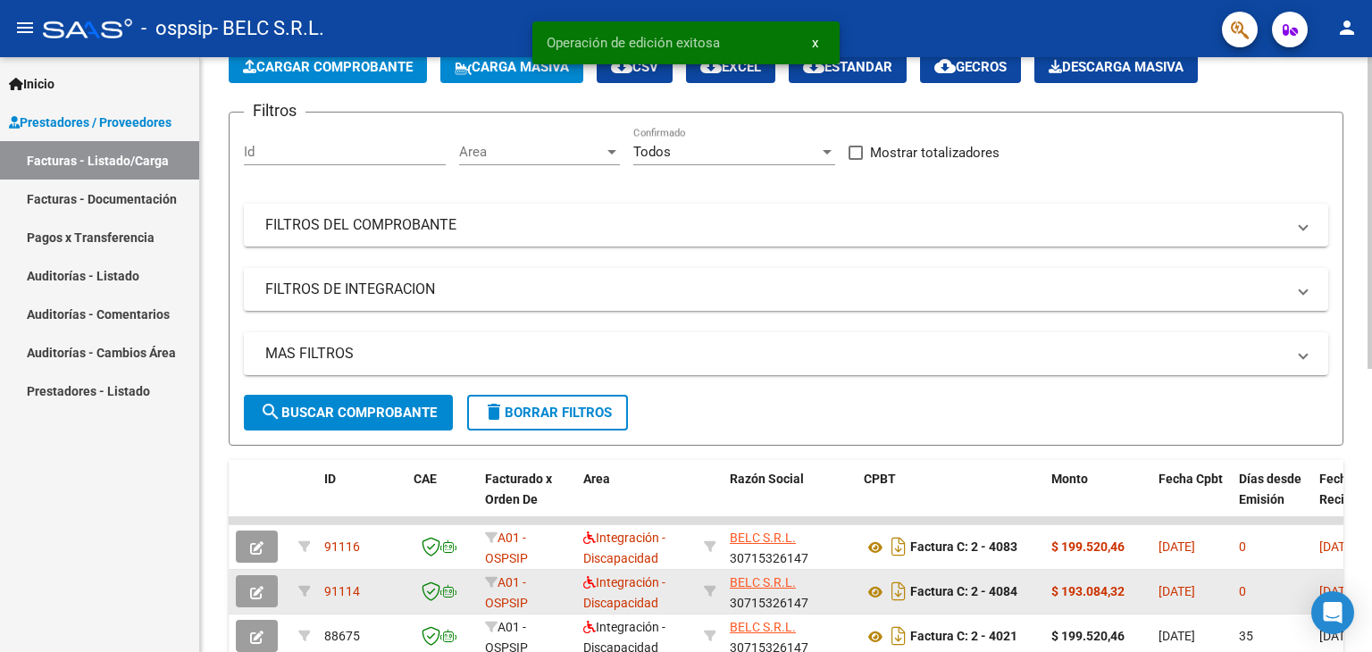
scroll to position [268, 0]
